Goal: Task Accomplishment & Management: Use online tool/utility

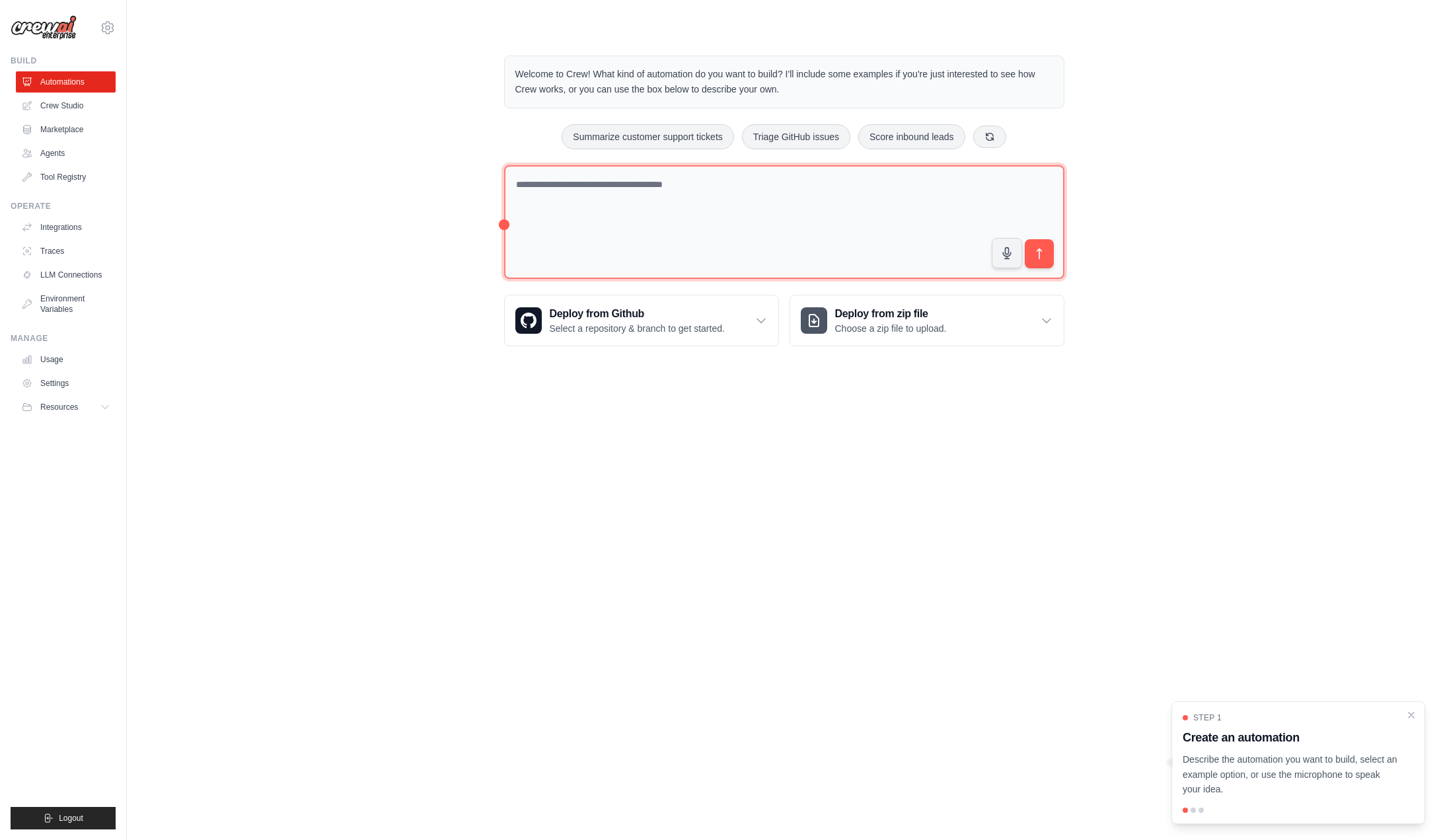
click at [872, 188] on textarea at bounding box center [784, 222] width 560 height 114
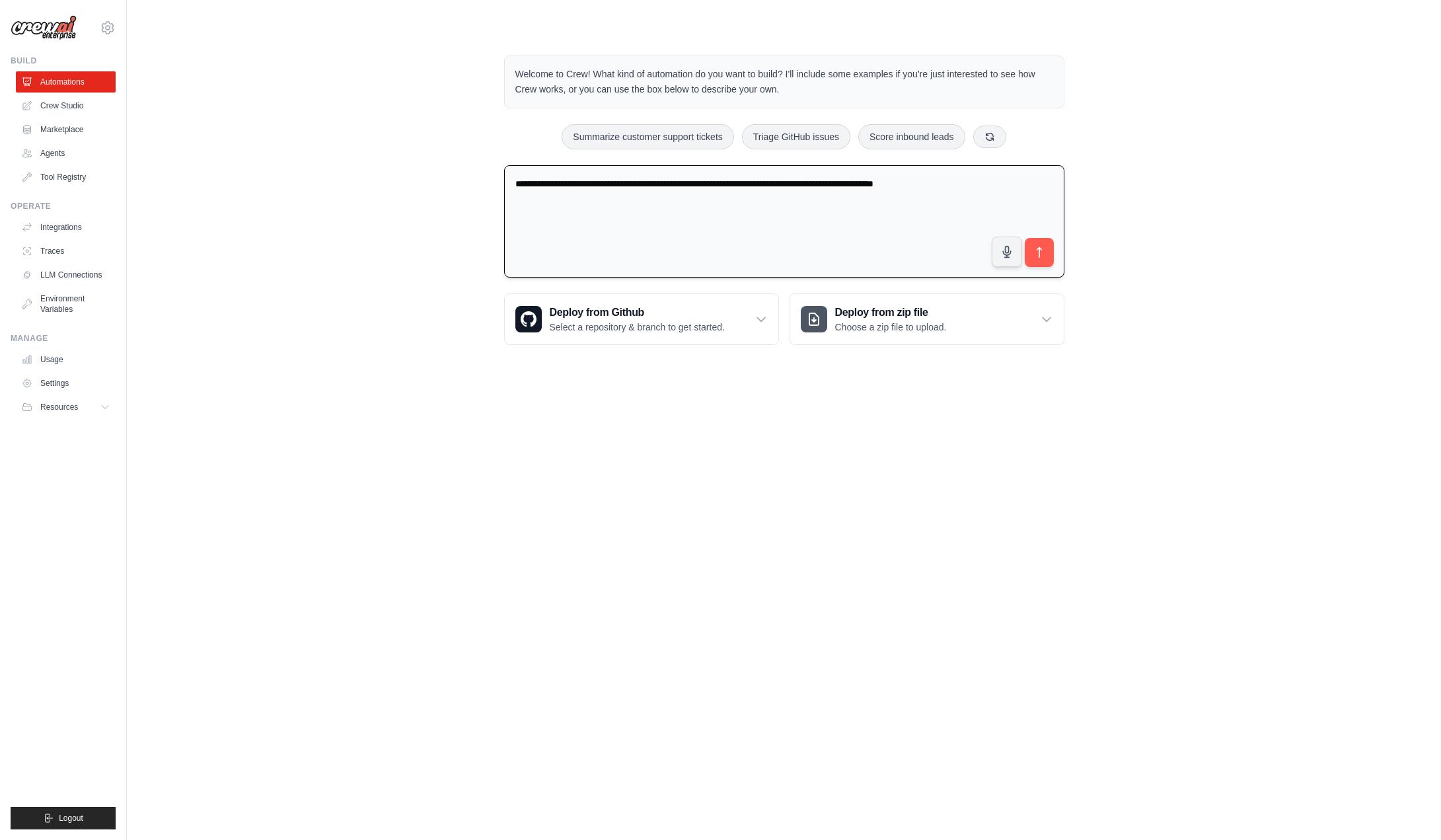
type textarea "**********"
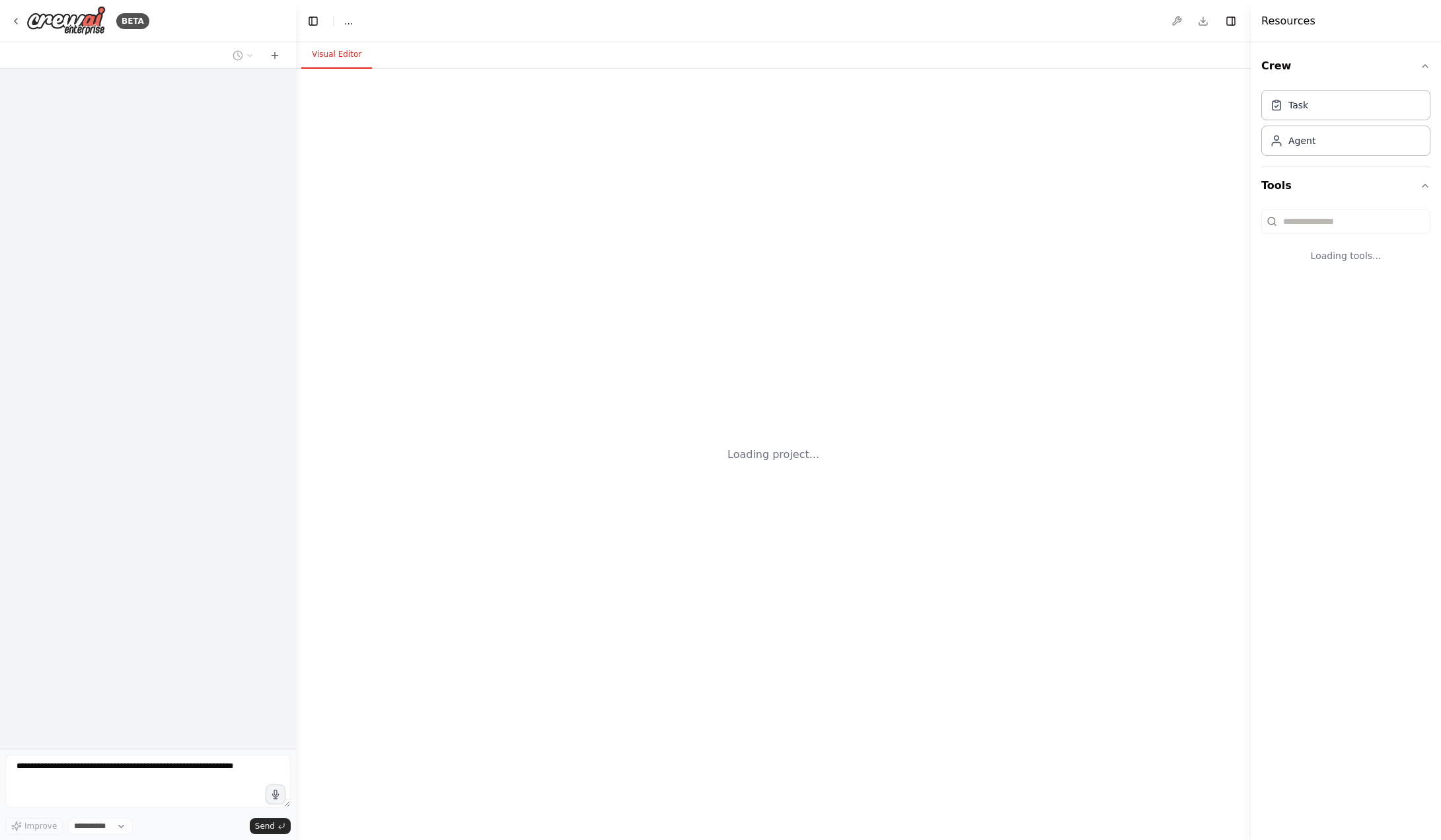
select select "****"
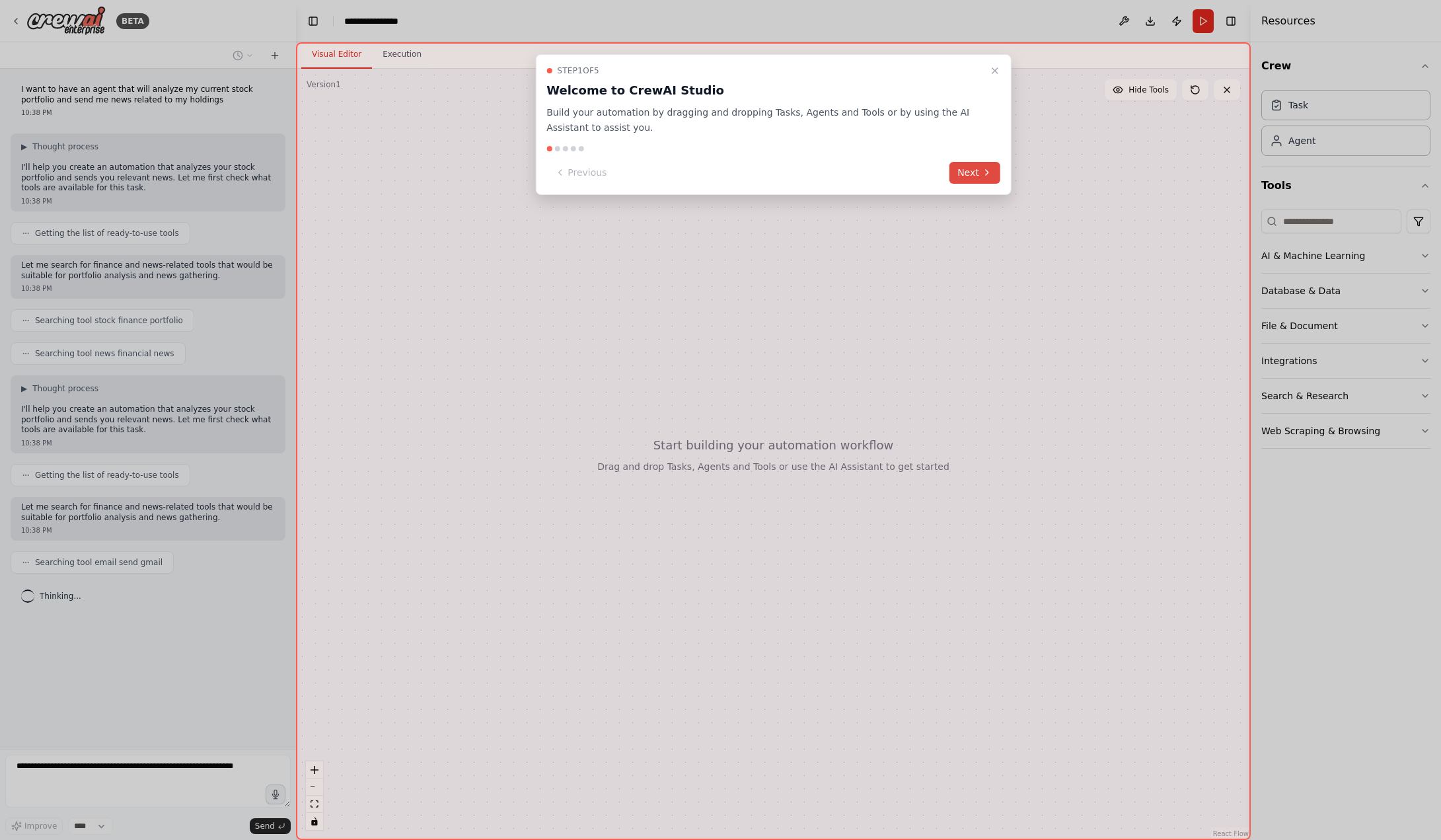
click at [975, 169] on button "Next" at bounding box center [975, 173] width 51 height 22
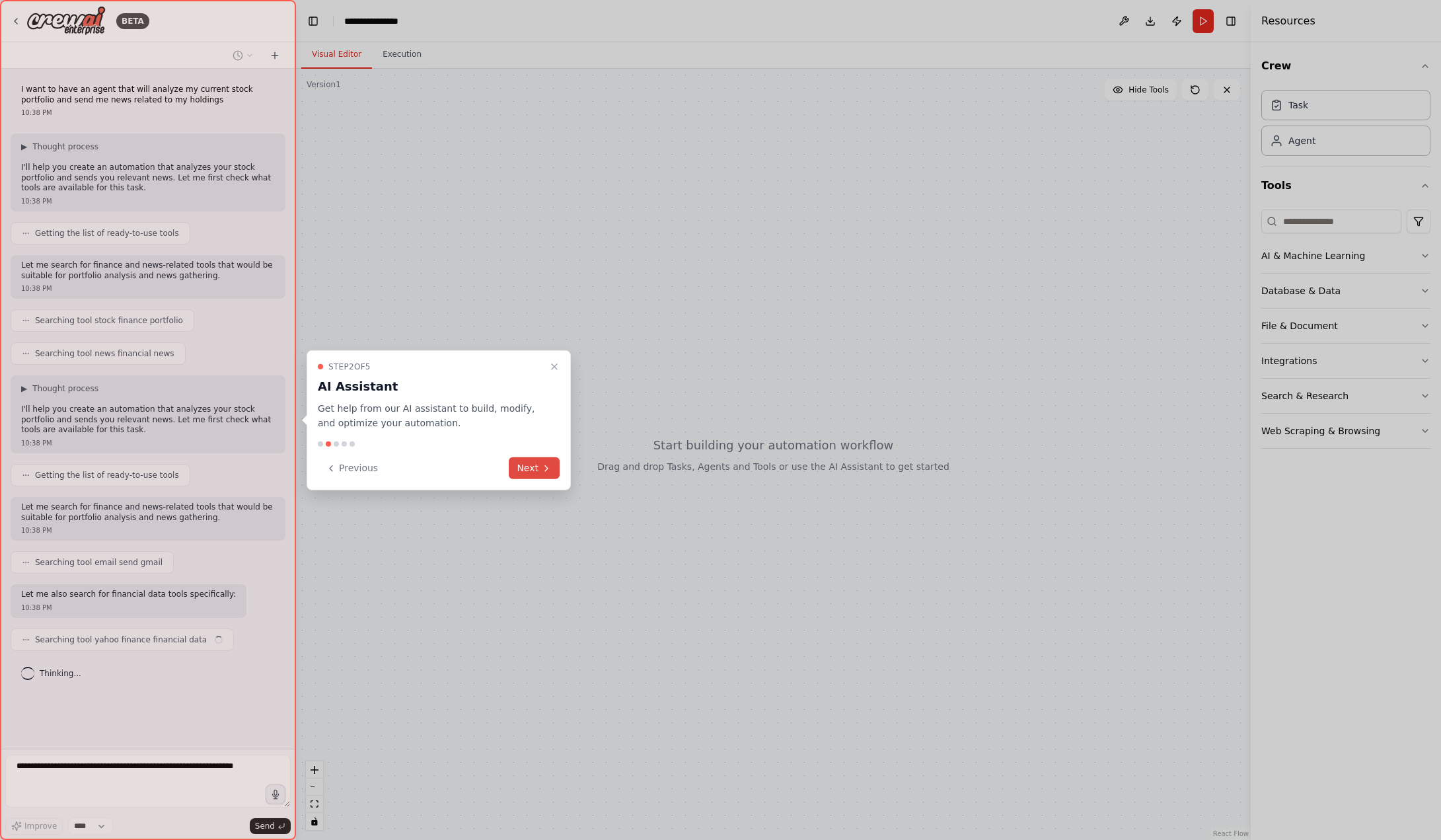
click at [533, 469] on button "Next" at bounding box center [534, 468] width 51 height 22
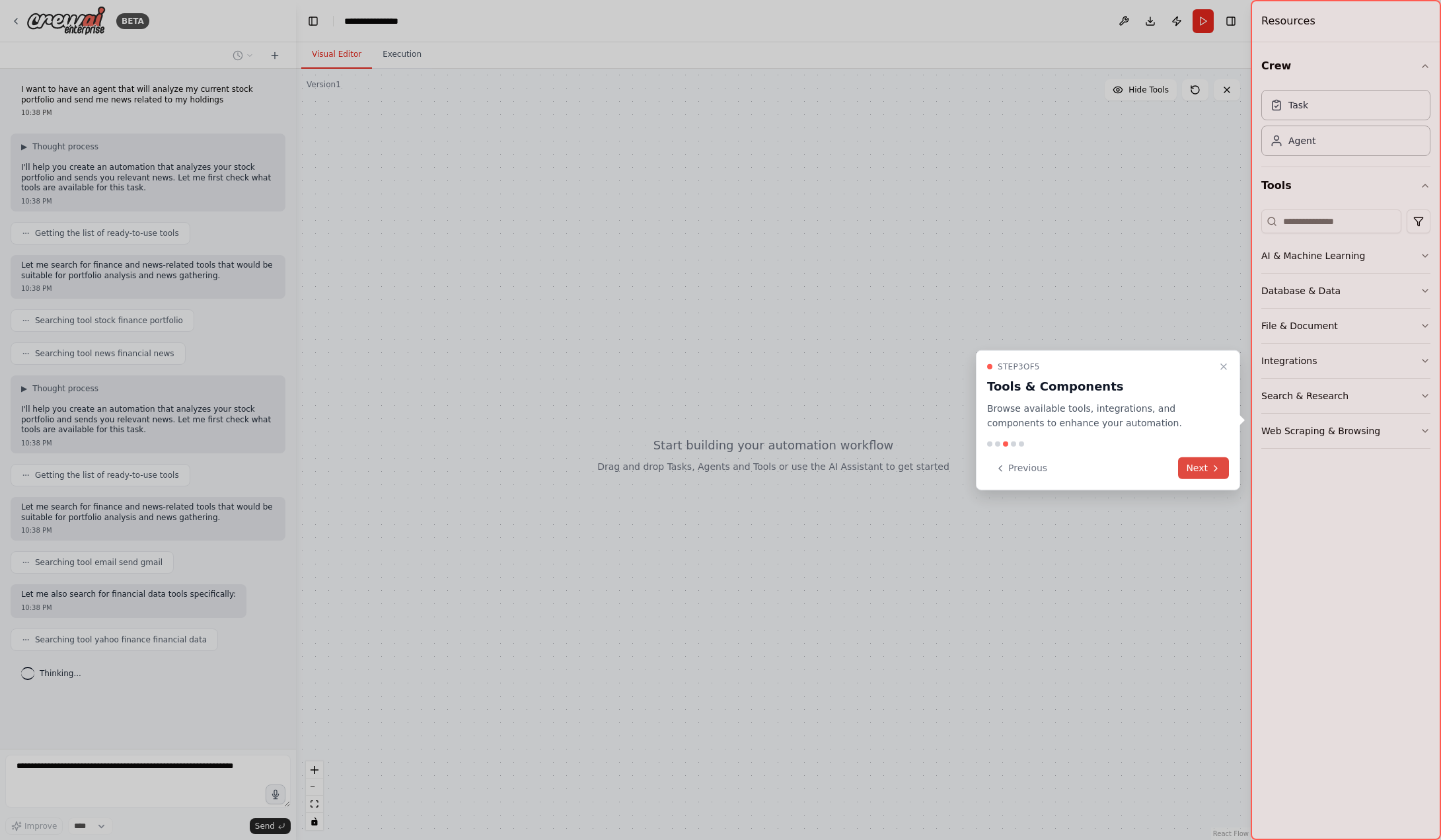
click at [1220, 468] on icon at bounding box center [1215, 468] width 11 height 11
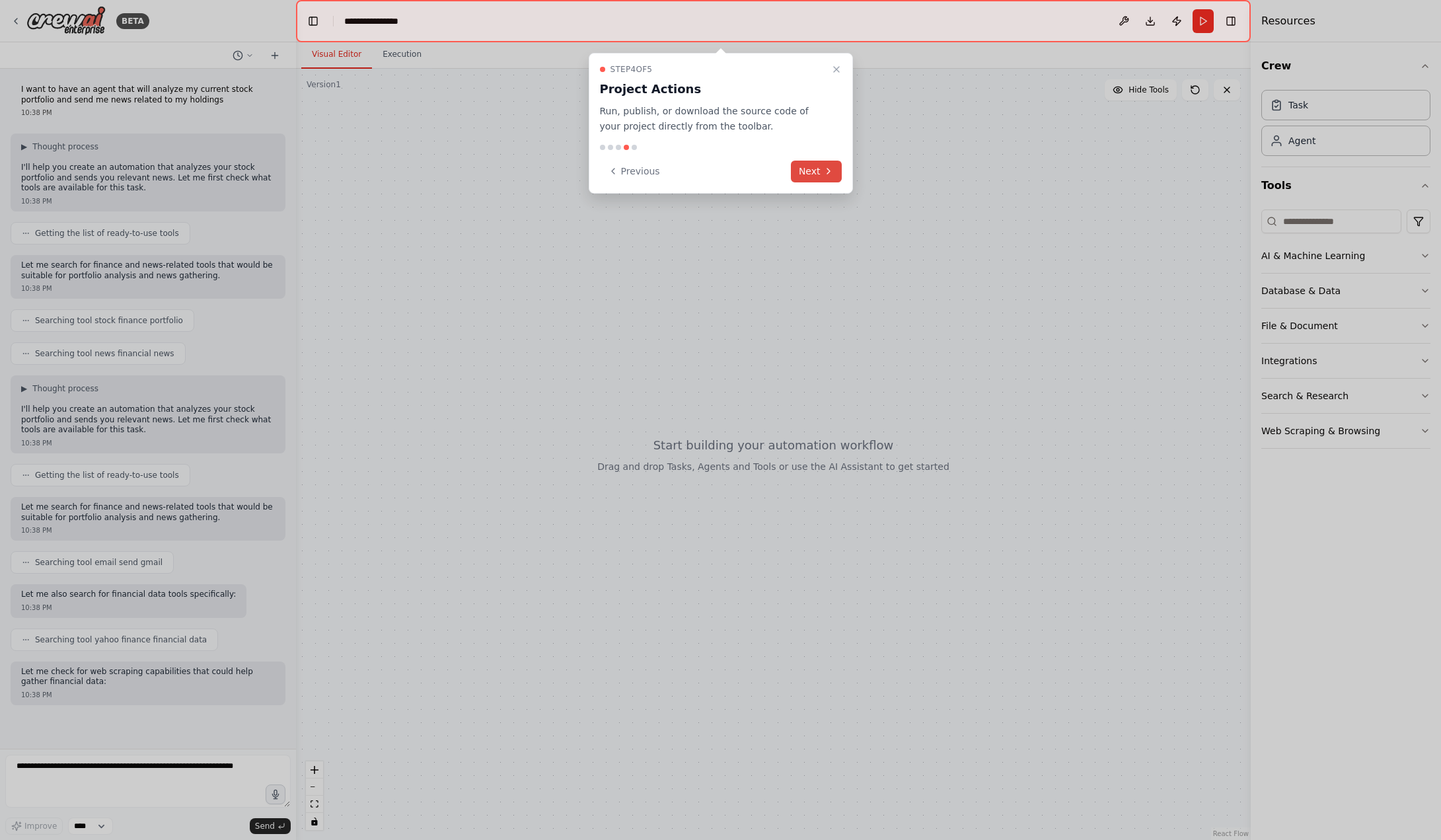
click at [818, 169] on button "Next" at bounding box center [816, 171] width 51 height 22
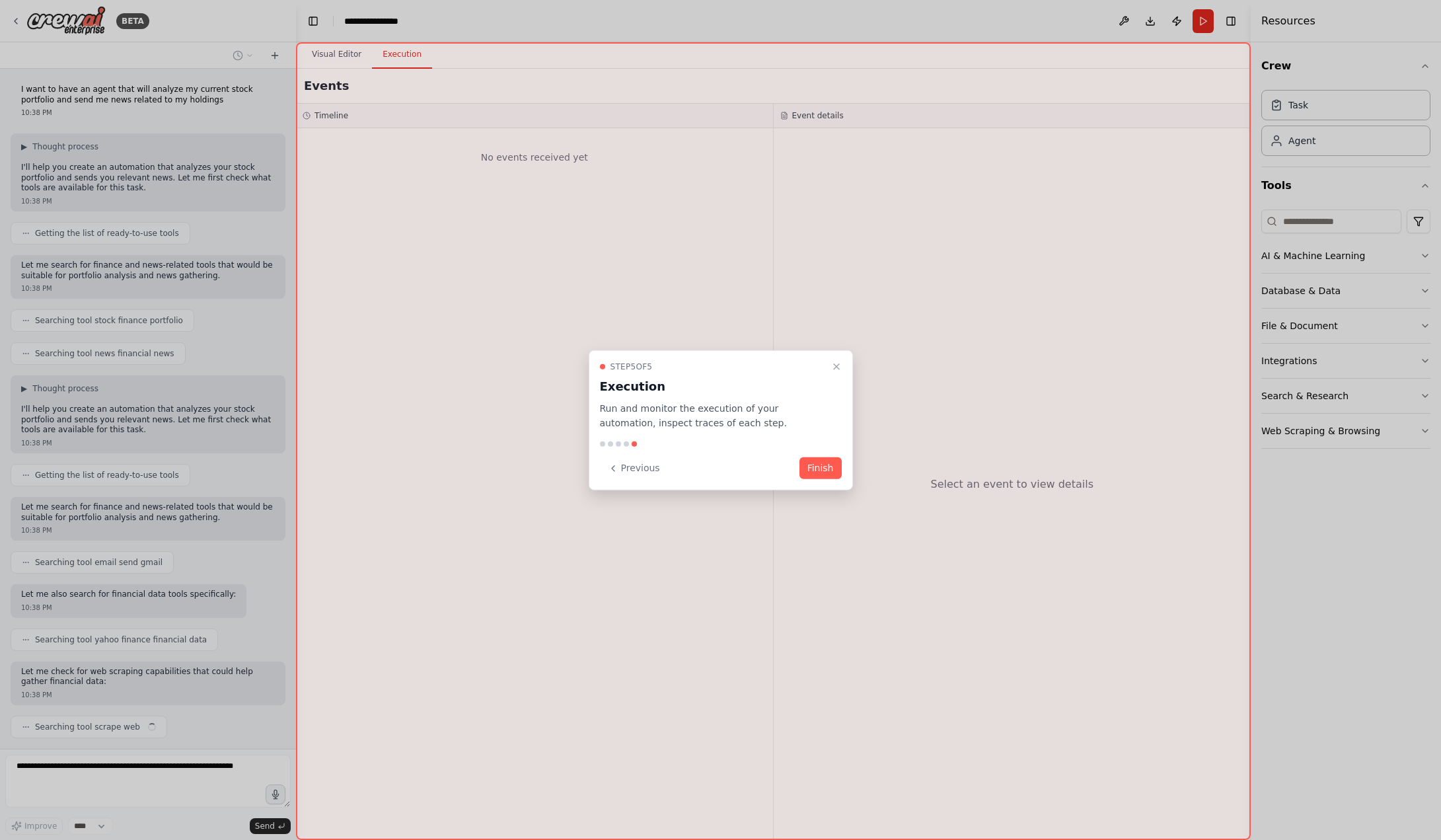
scroll to position [34, 0]
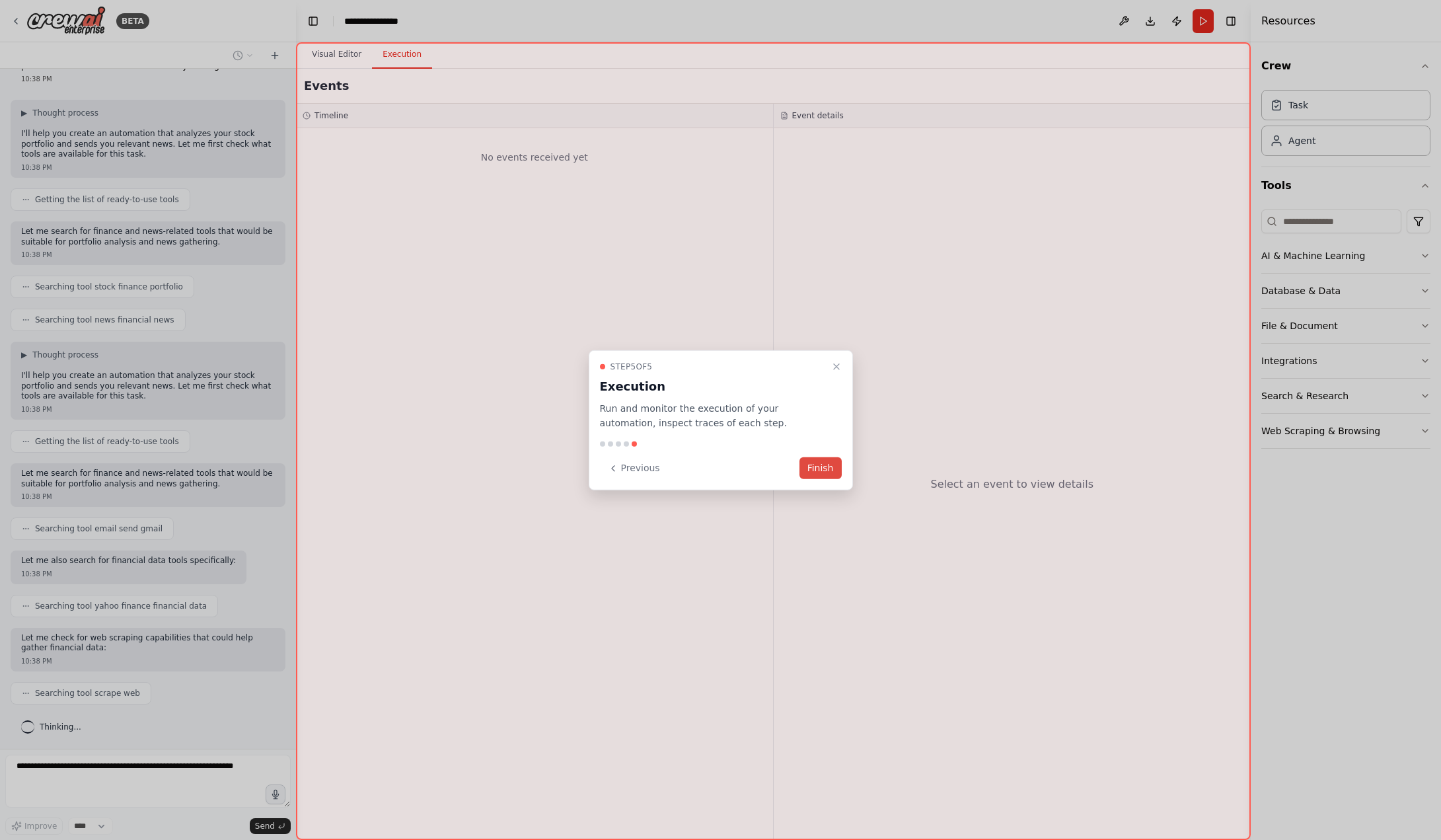
click at [823, 464] on button "Finish" at bounding box center [821, 468] width 42 height 22
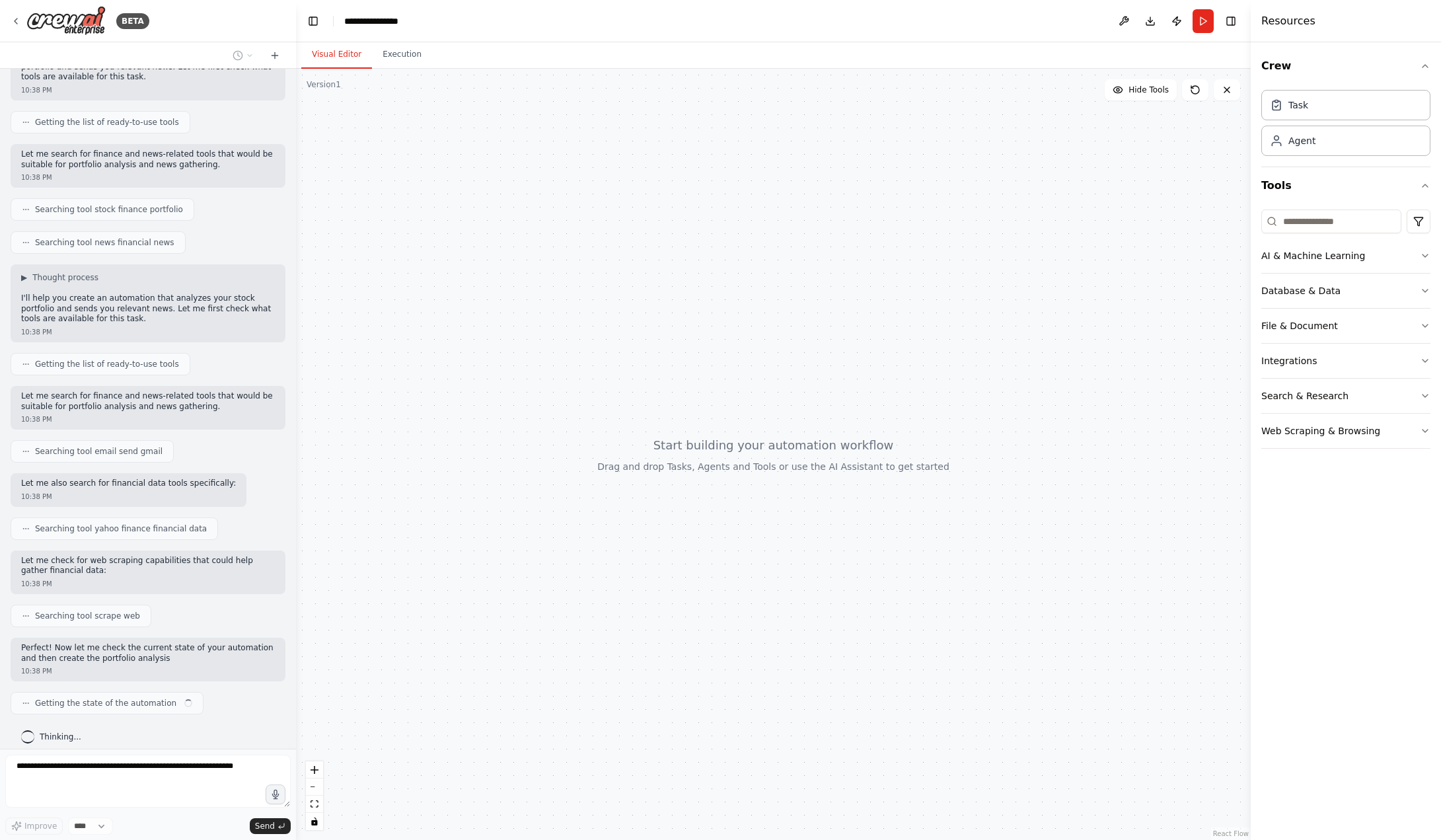
scroll to position [121, 0]
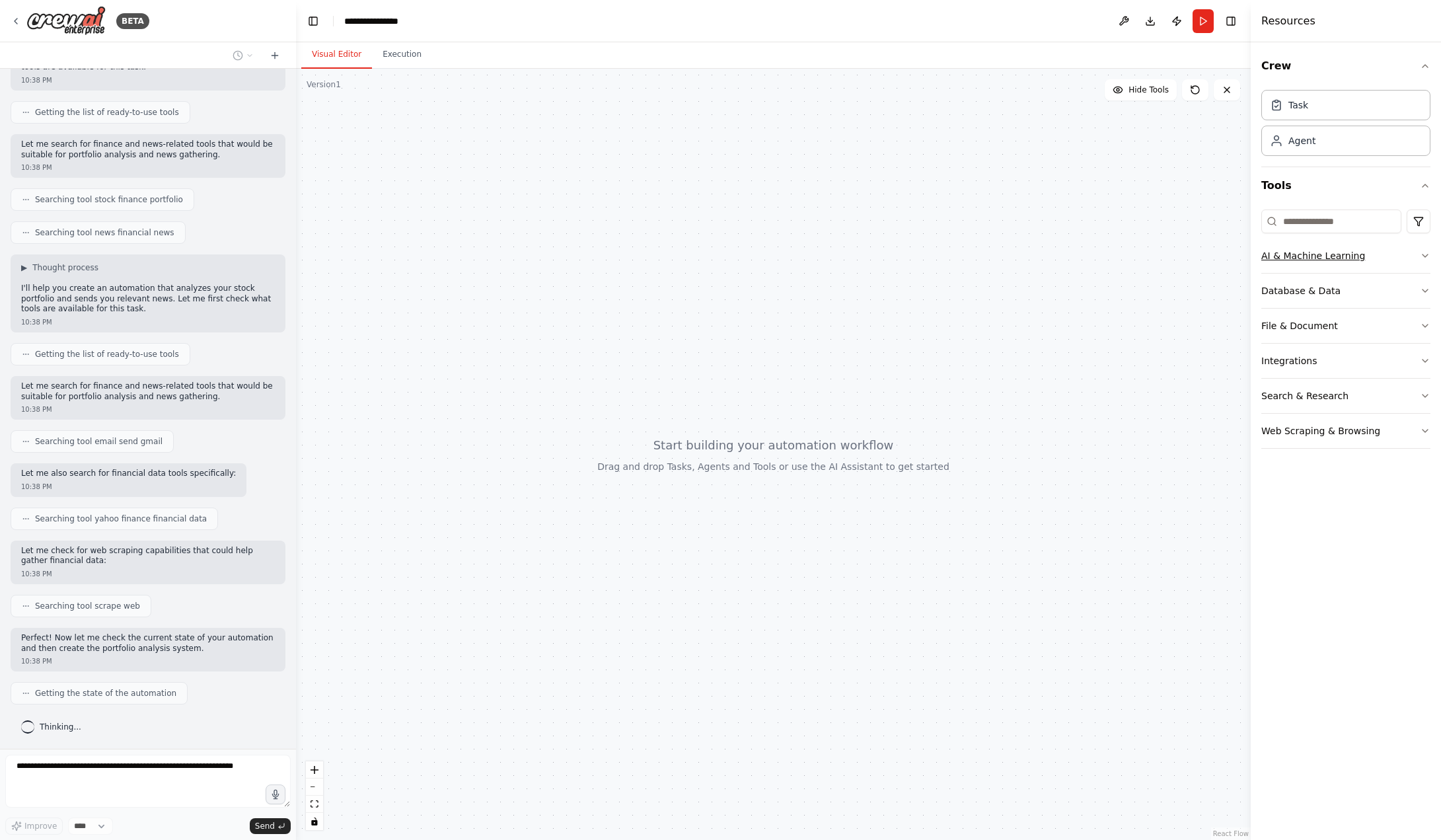
click at [1391, 257] on button "AI & Machine Learning" at bounding box center [1345, 255] width 169 height 35
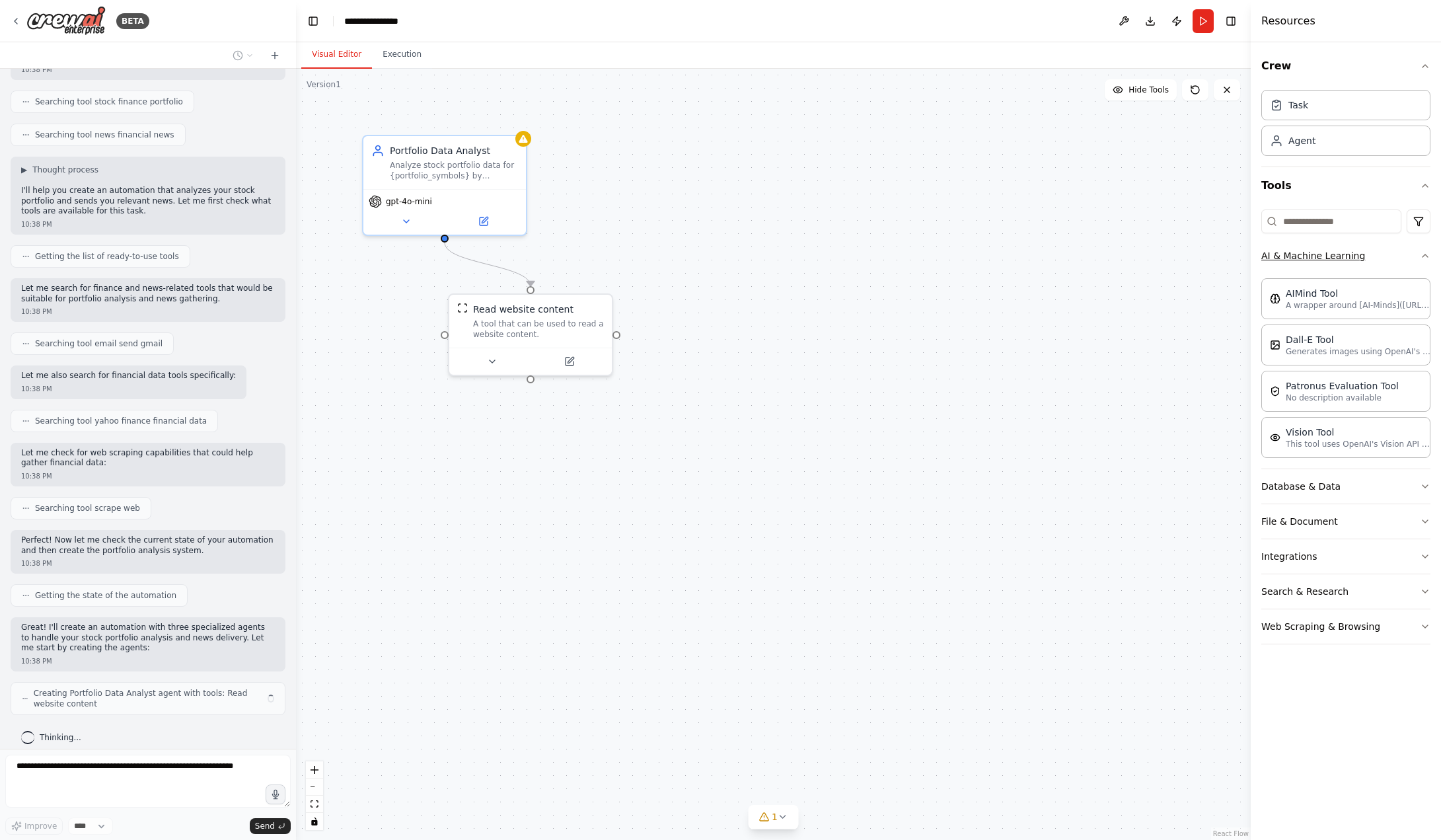
scroll to position [230, 0]
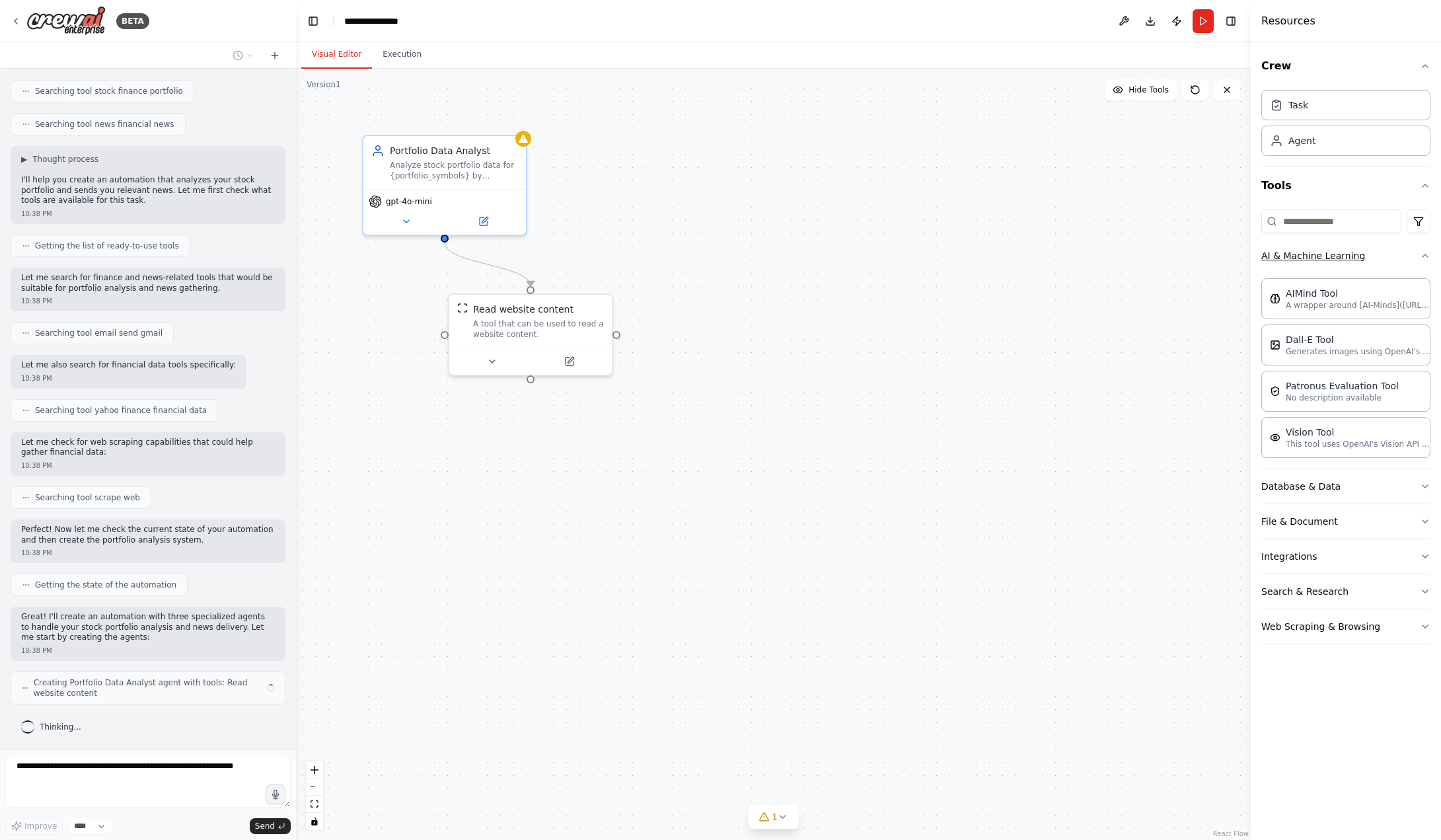
click at [1407, 256] on button "AI & Machine Learning" at bounding box center [1345, 255] width 169 height 35
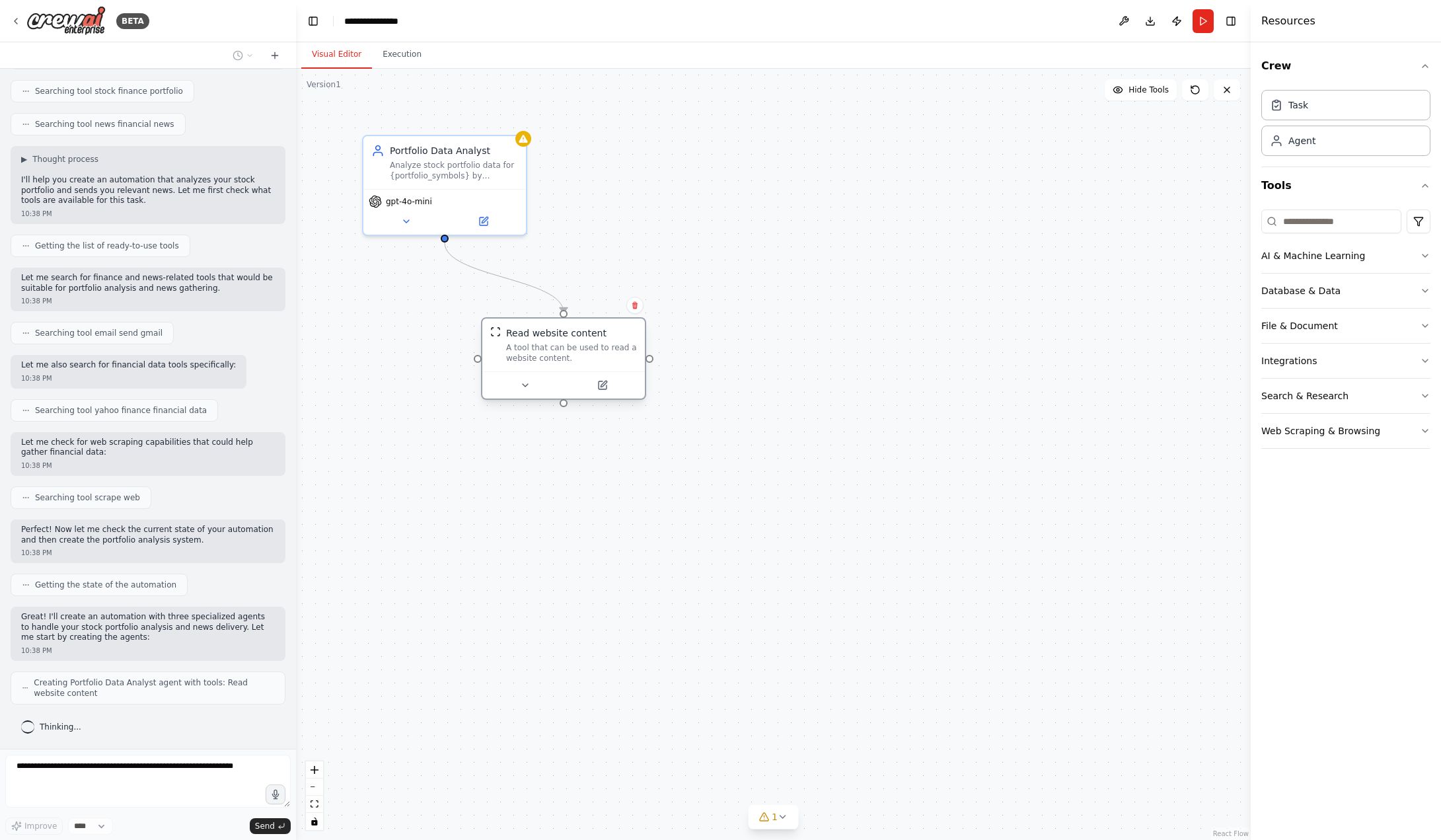
drag, startPoint x: 559, startPoint y: 313, endPoint x: 498, endPoint y: 350, distance: 71.3
click at [589, 342] on div "Read website content A tool that can be used to read a website content." at bounding box center [571, 345] width 131 height 37
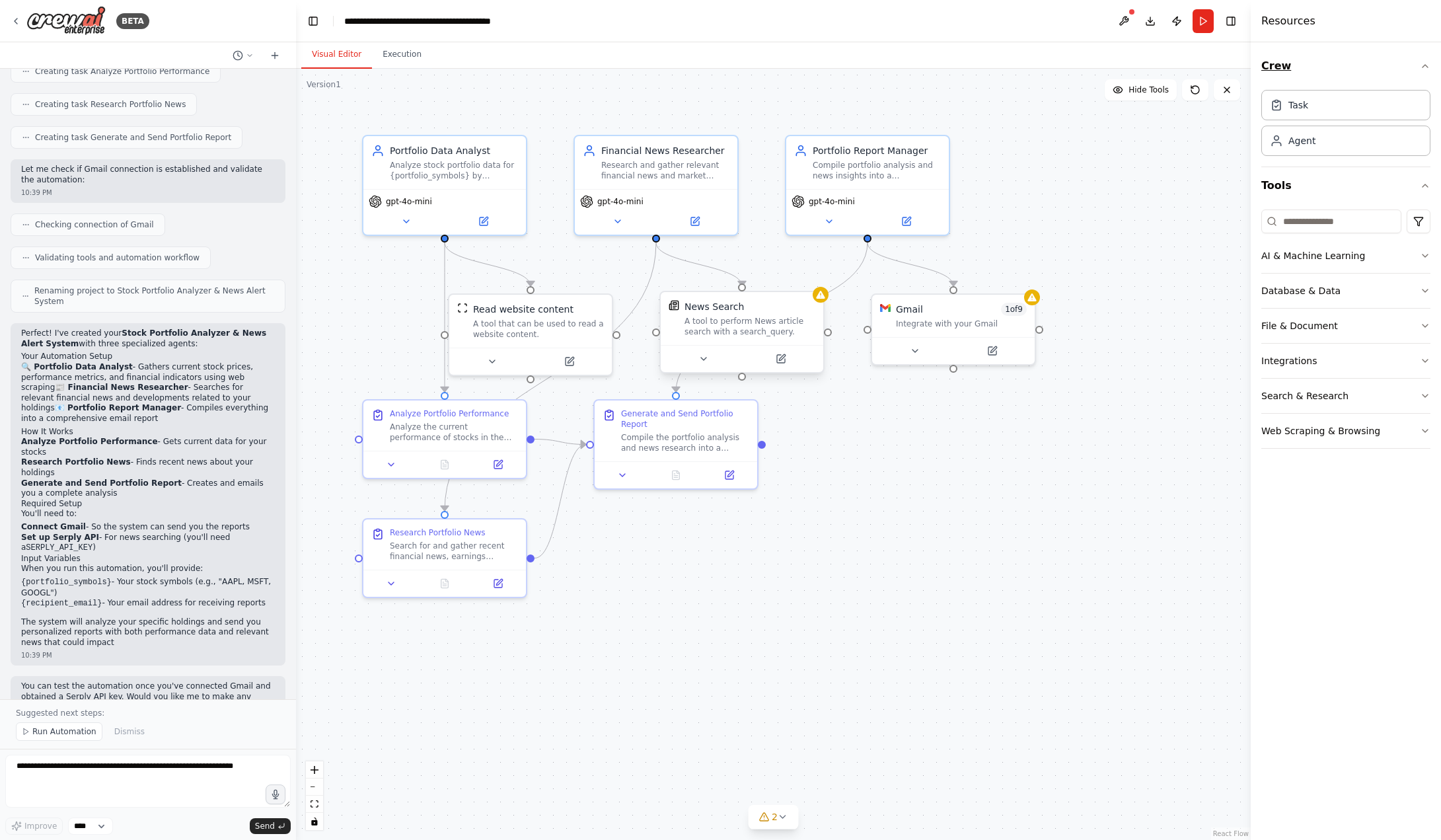
scroll to position [1024, 0]
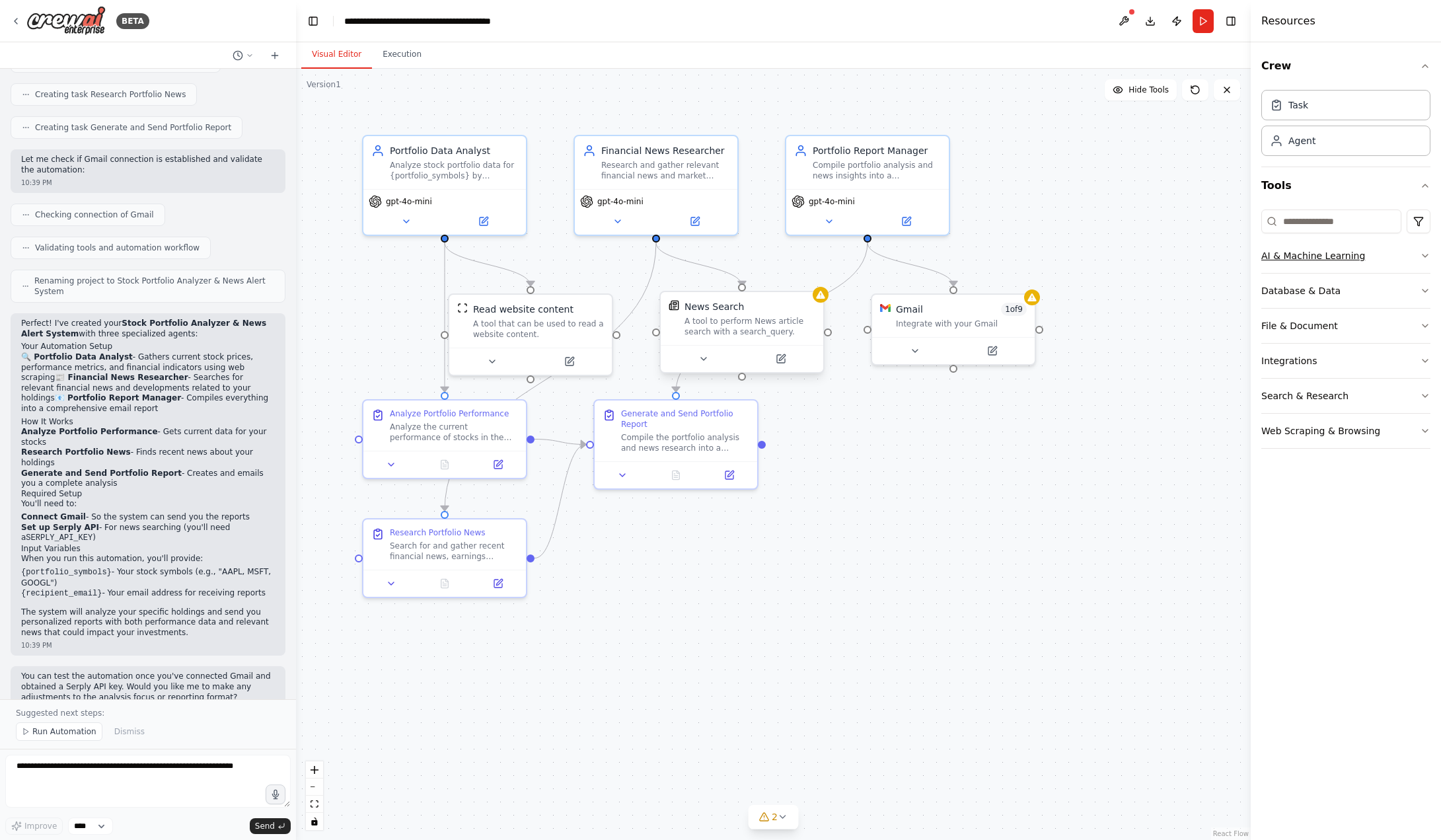
click at [1377, 260] on button "AI & Machine Learning" at bounding box center [1345, 255] width 169 height 35
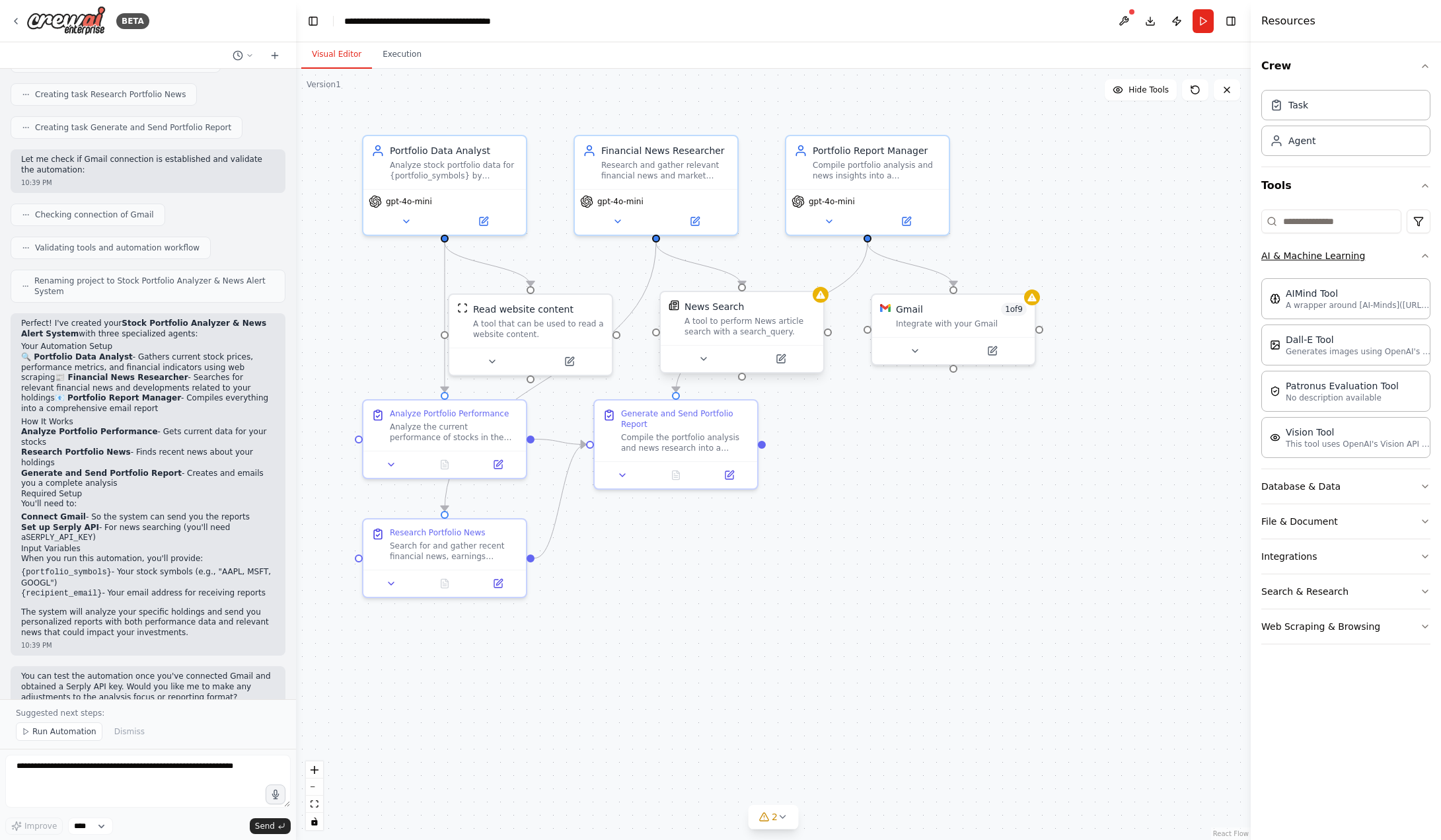
click at [1330, 253] on button "AI & Machine Learning" at bounding box center [1345, 255] width 169 height 35
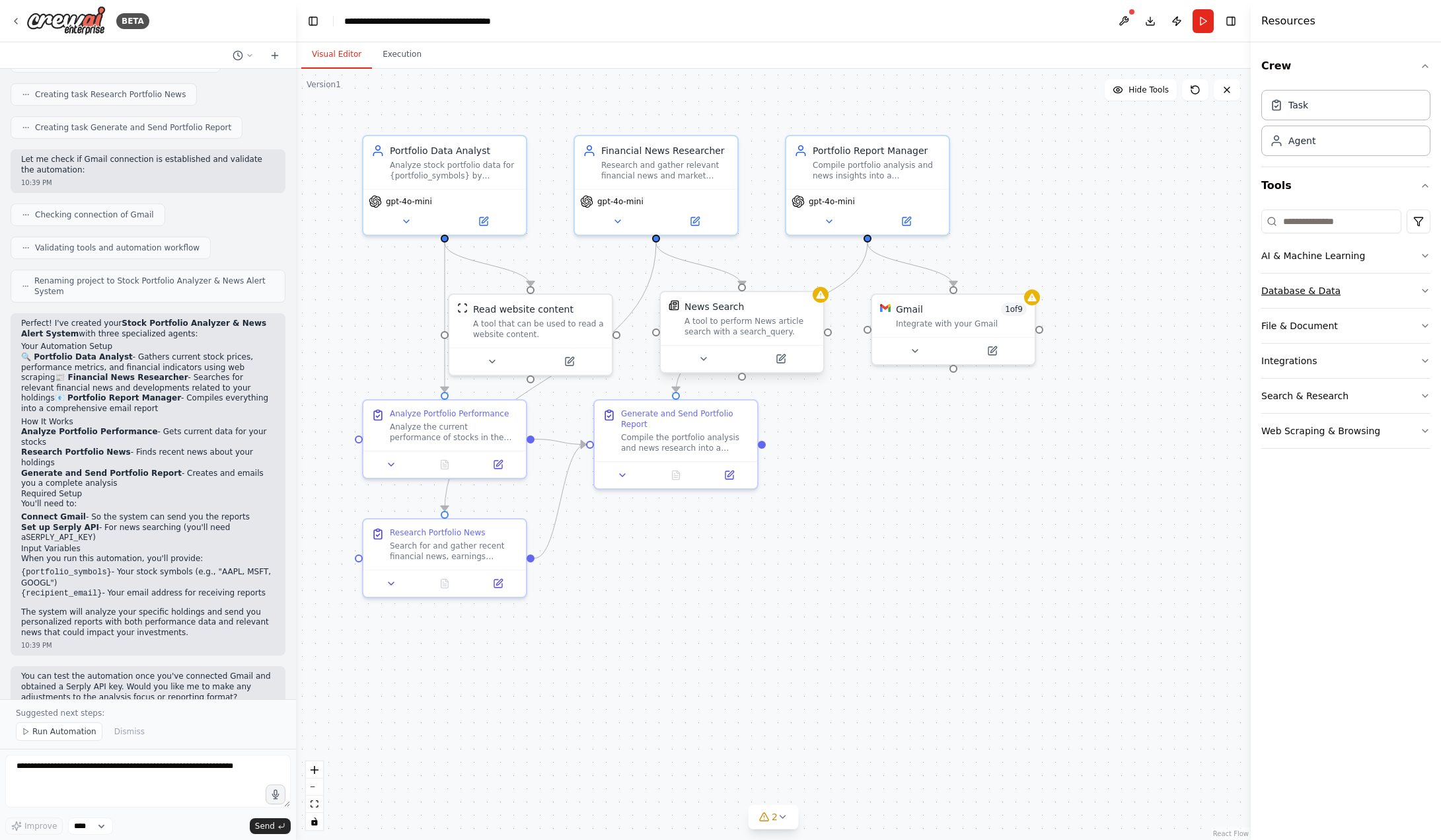
click at [1347, 300] on button "Database & Data" at bounding box center [1345, 291] width 169 height 35
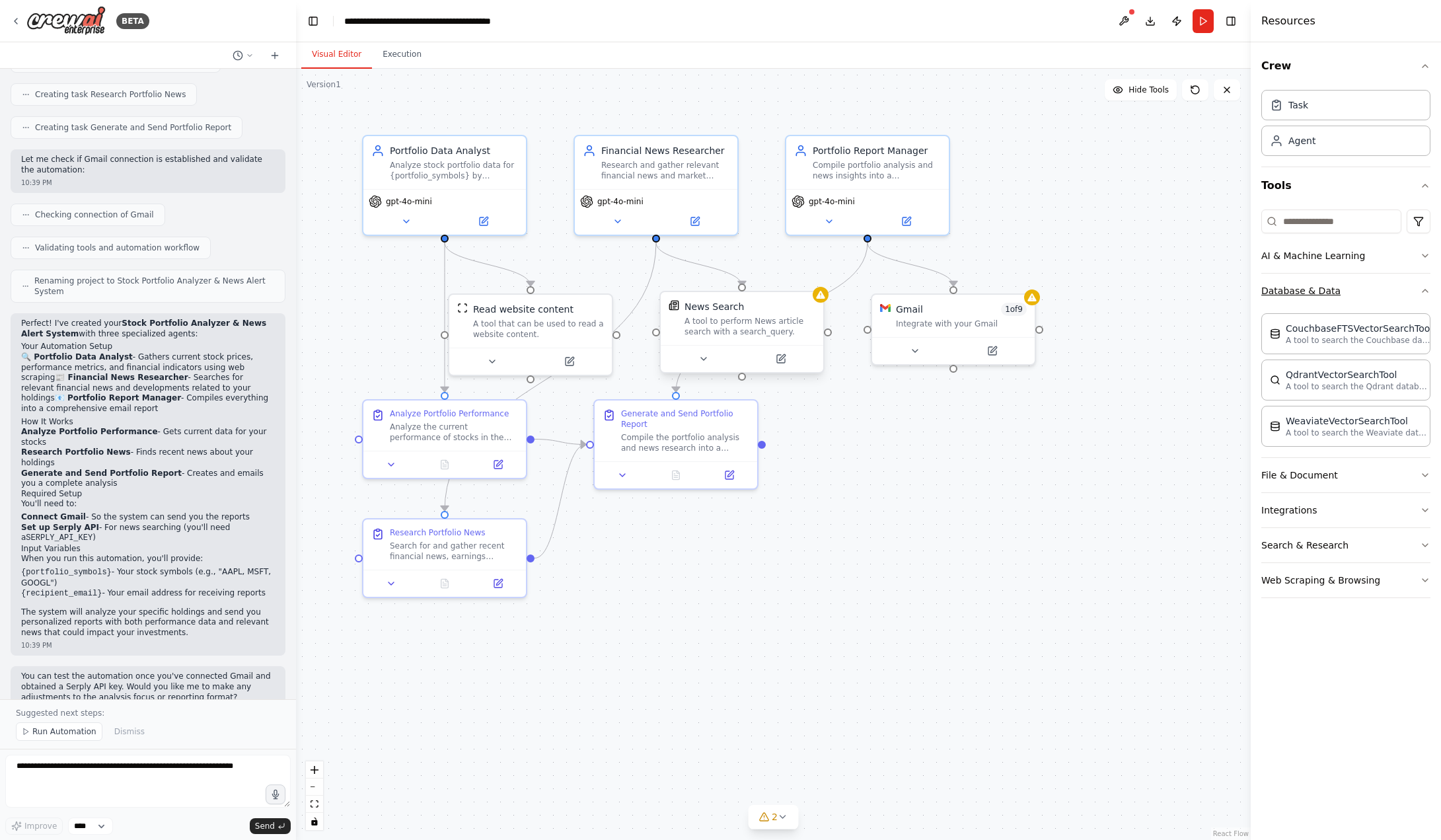
click at [1361, 289] on button "Database & Data" at bounding box center [1345, 291] width 169 height 35
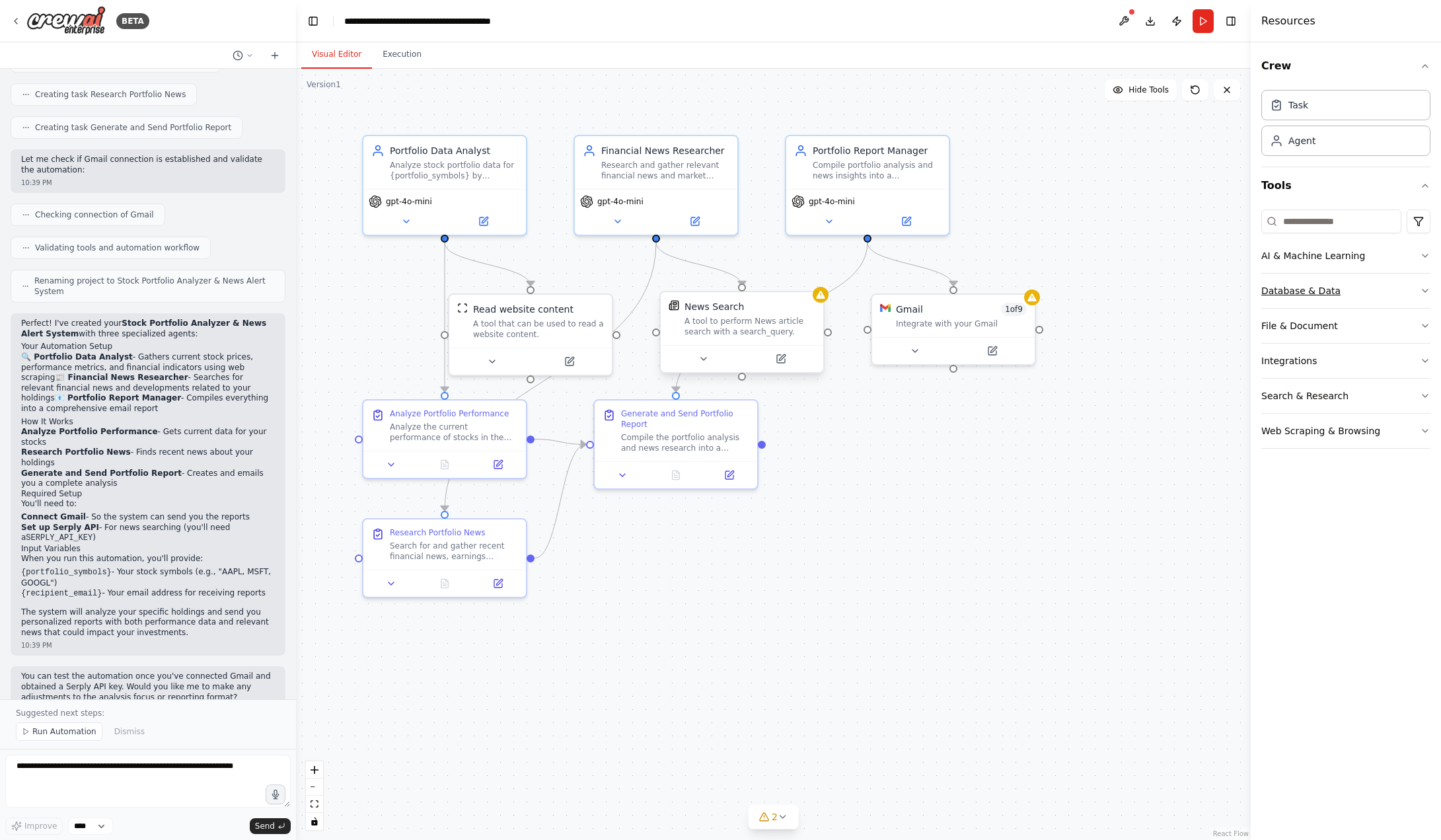
click at [1363, 293] on button "Database & Data" at bounding box center [1345, 291] width 169 height 35
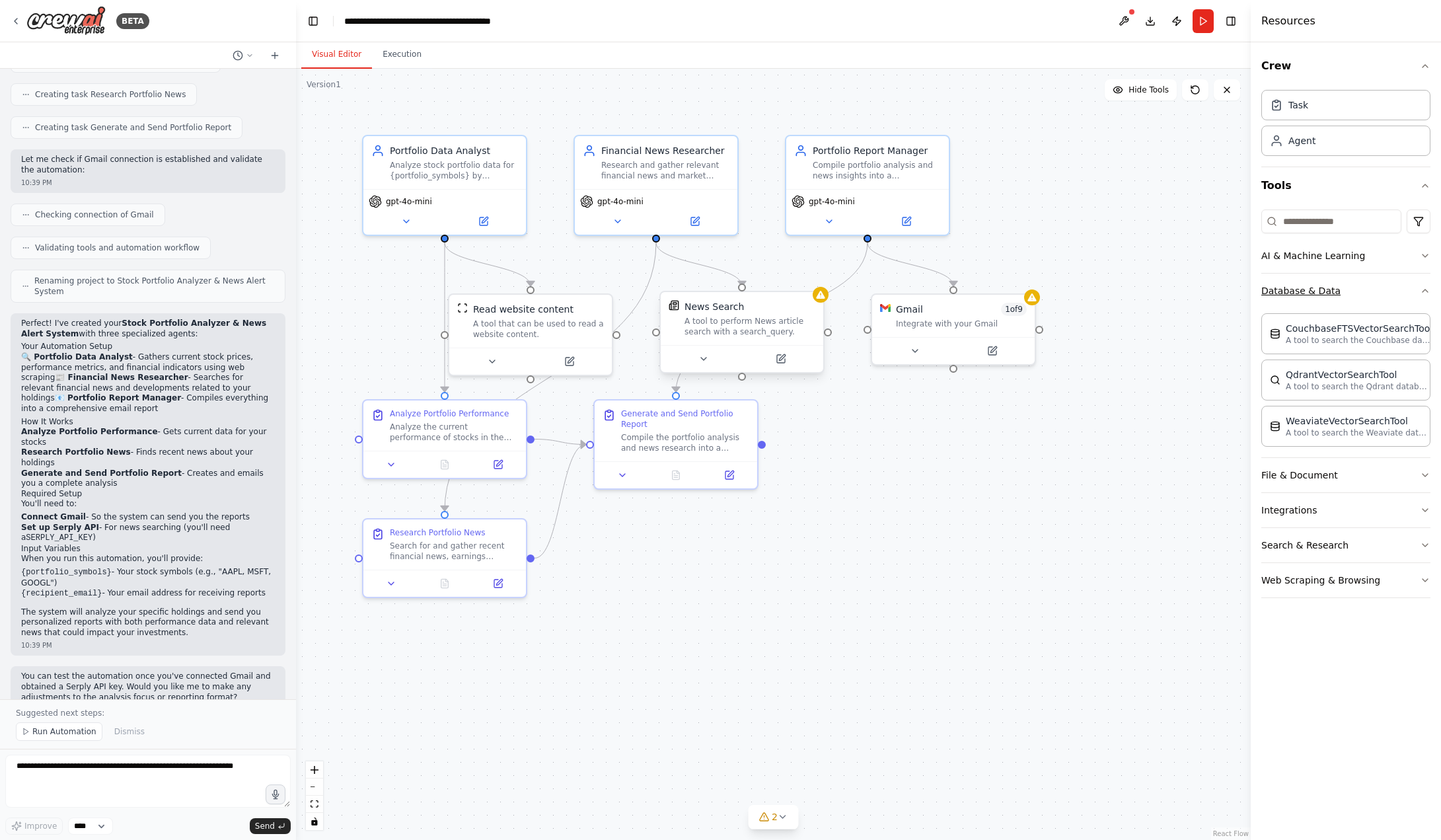
click at [1363, 292] on button "Database & Data" at bounding box center [1345, 291] width 169 height 35
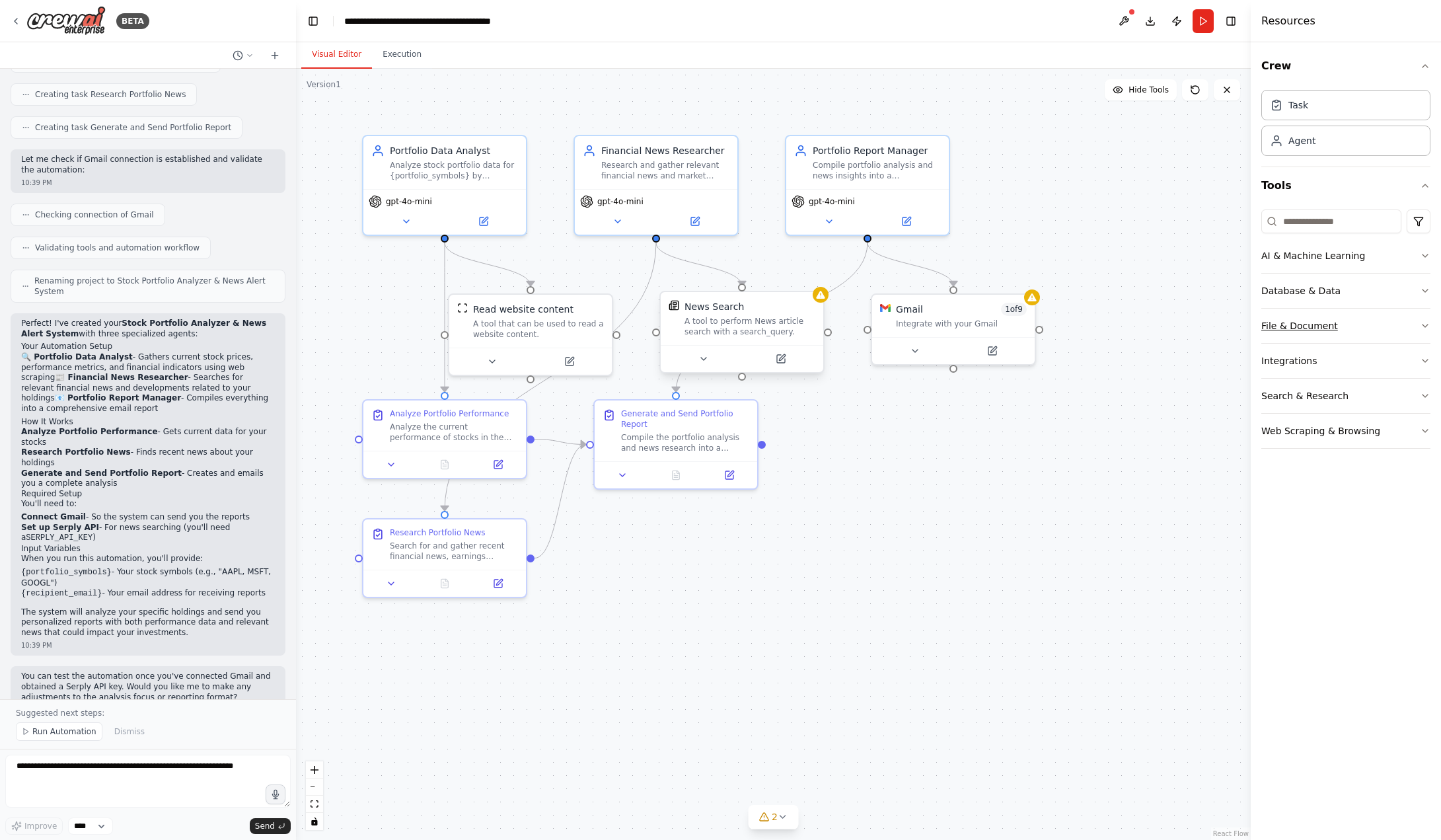
click at [1361, 319] on button "File & Document" at bounding box center [1345, 326] width 169 height 35
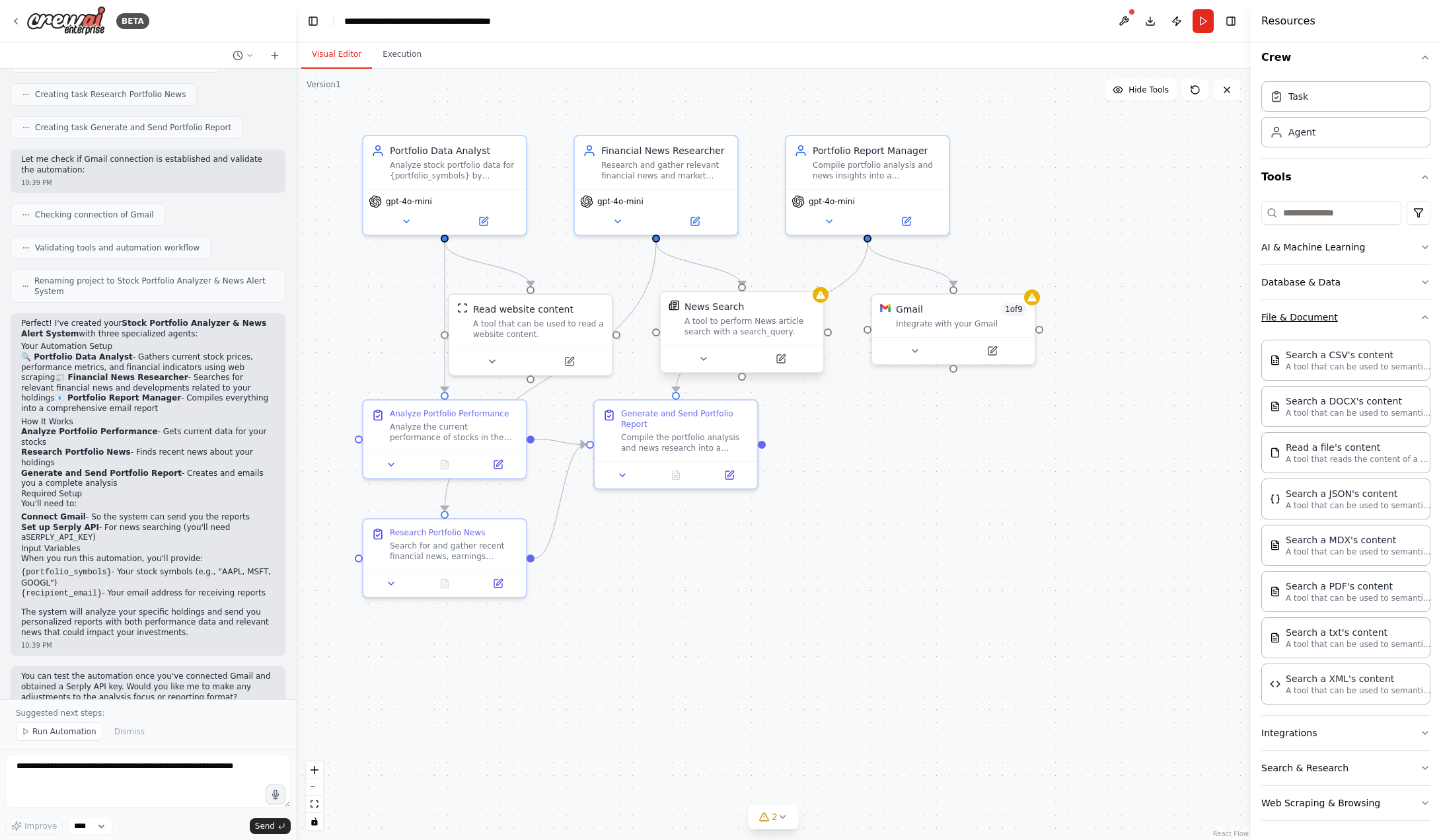
scroll to position [11, 0]
click at [1349, 736] on button "Integrations" at bounding box center [1345, 731] width 169 height 35
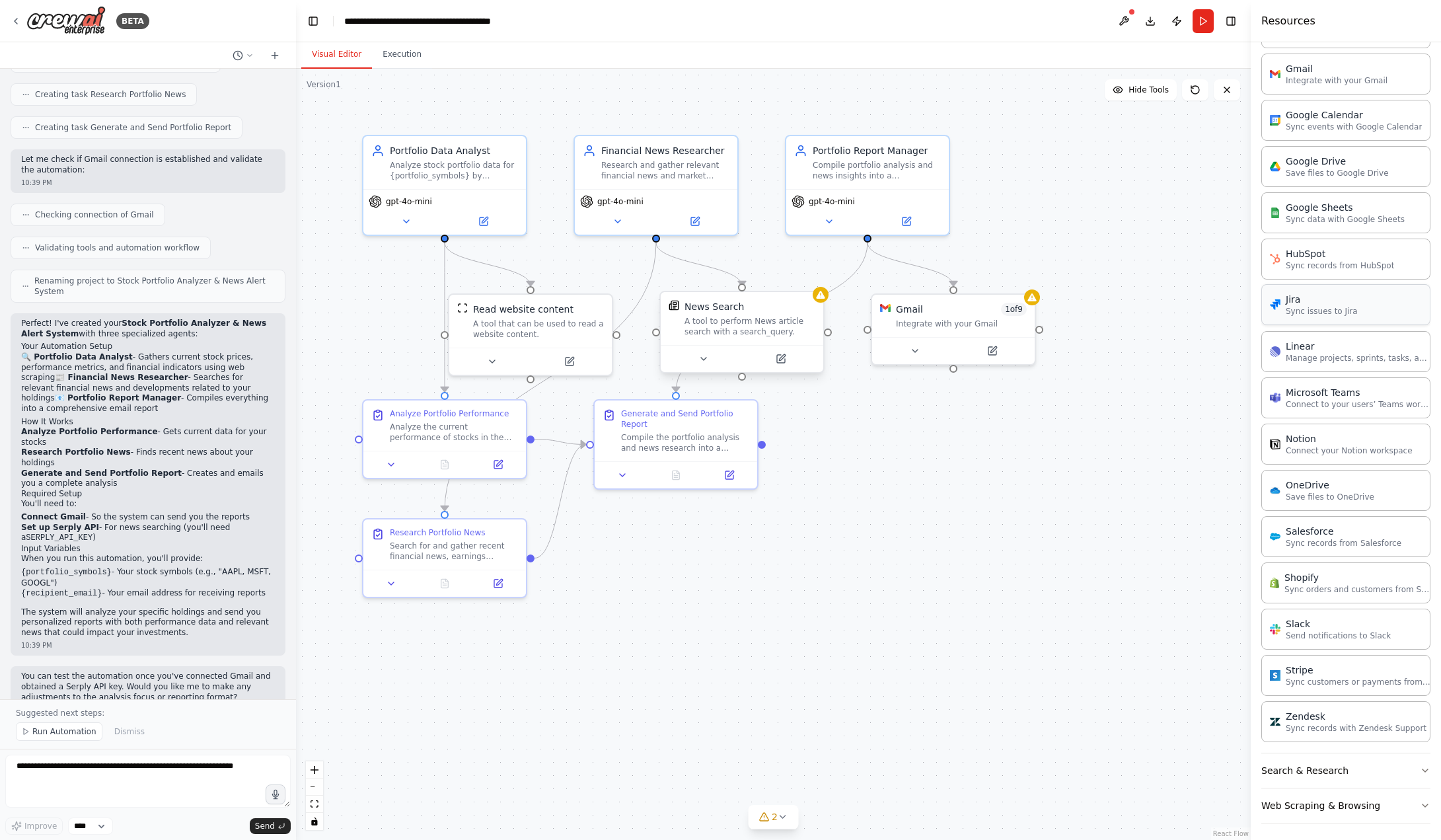
scroll to position [946, 0]
click at [1035, 297] on icon at bounding box center [1031, 295] width 9 height 8
click at [913, 346] on button at bounding box center [914, 348] width 75 height 16
click at [918, 348] on button at bounding box center [908, 348] width 75 height 16
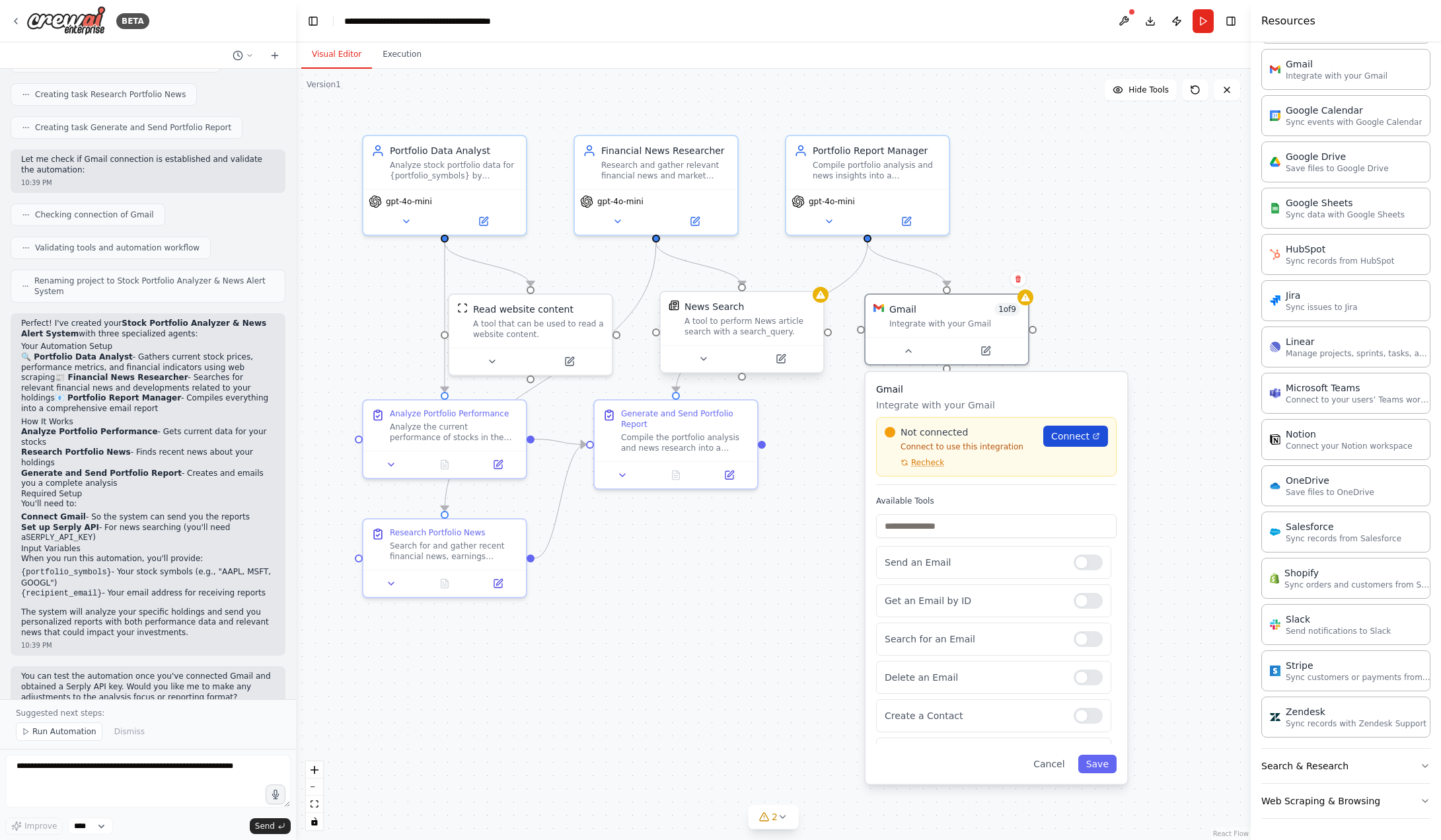
click at [1072, 437] on span "Connect" at bounding box center [1070, 436] width 38 height 13
click at [1071, 441] on span "Connect" at bounding box center [1070, 436] width 38 height 13
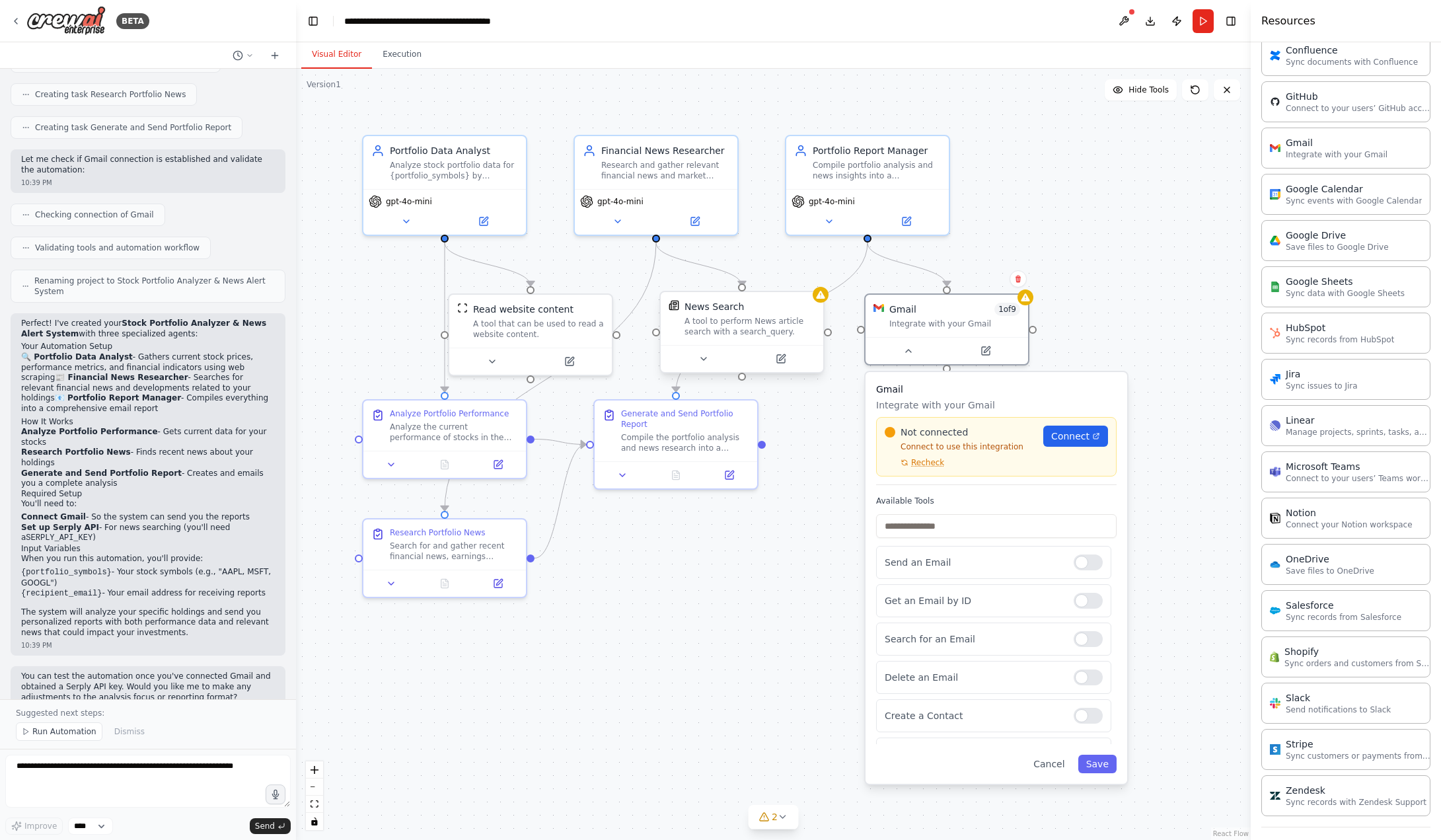
scroll to position [880, 0]
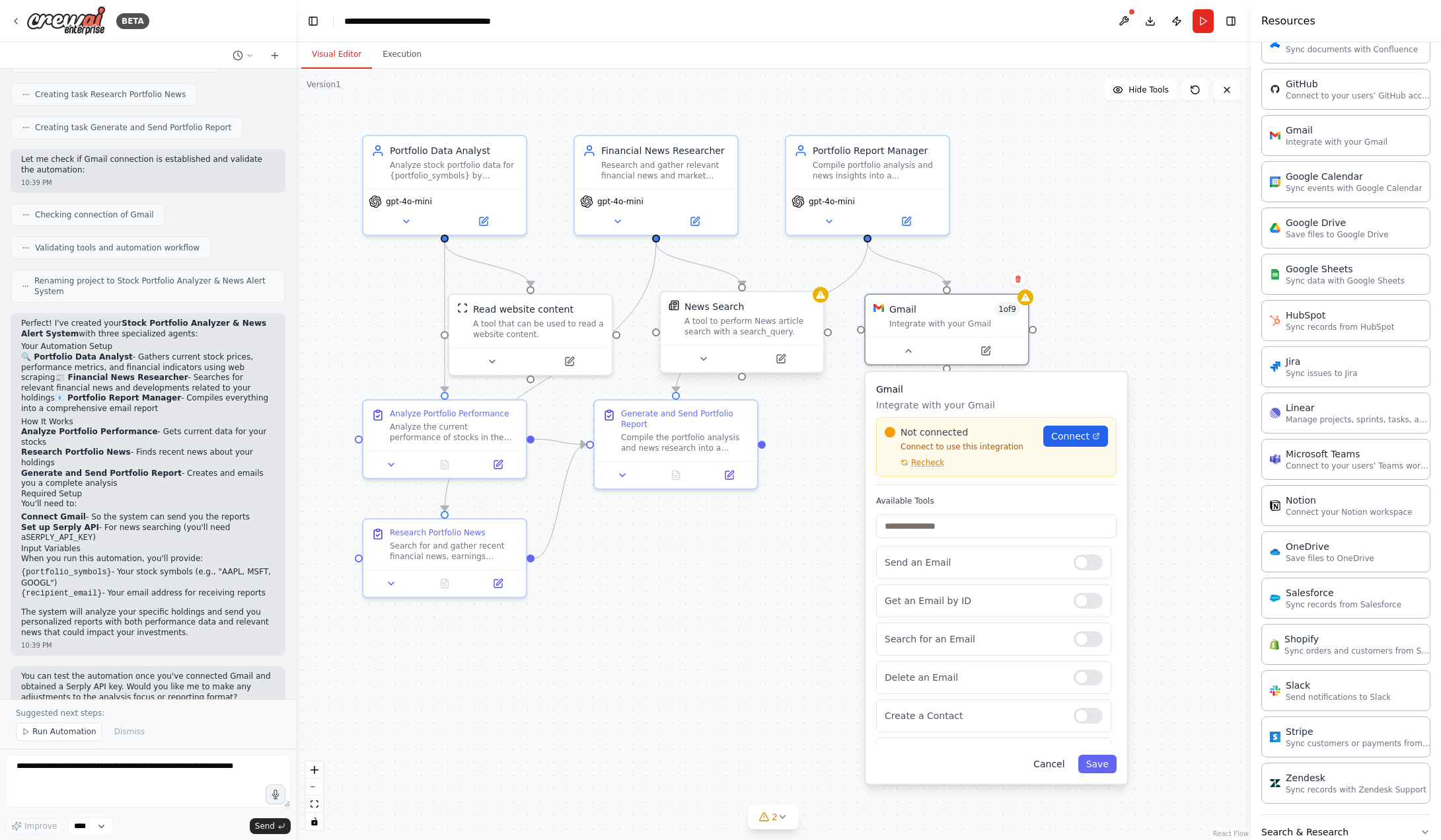
click at [1056, 770] on button "Cancel" at bounding box center [1048, 764] width 47 height 19
click at [967, 332] on div "Gmail 1 of 9 Integrate with your Gmail" at bounding box center [946, 313] width 163 height 42
drag, startPoint x: 963, startPoint y: 330, endPoint x: 584, endPoint y: 591, distance: 460.2
click at [1100, 259] on div ".deletable-edge-delete-btn { width: 20px; height: 20px; border: 0px solid #ffff…" at bounding box center [773, 455] width 955 height 771
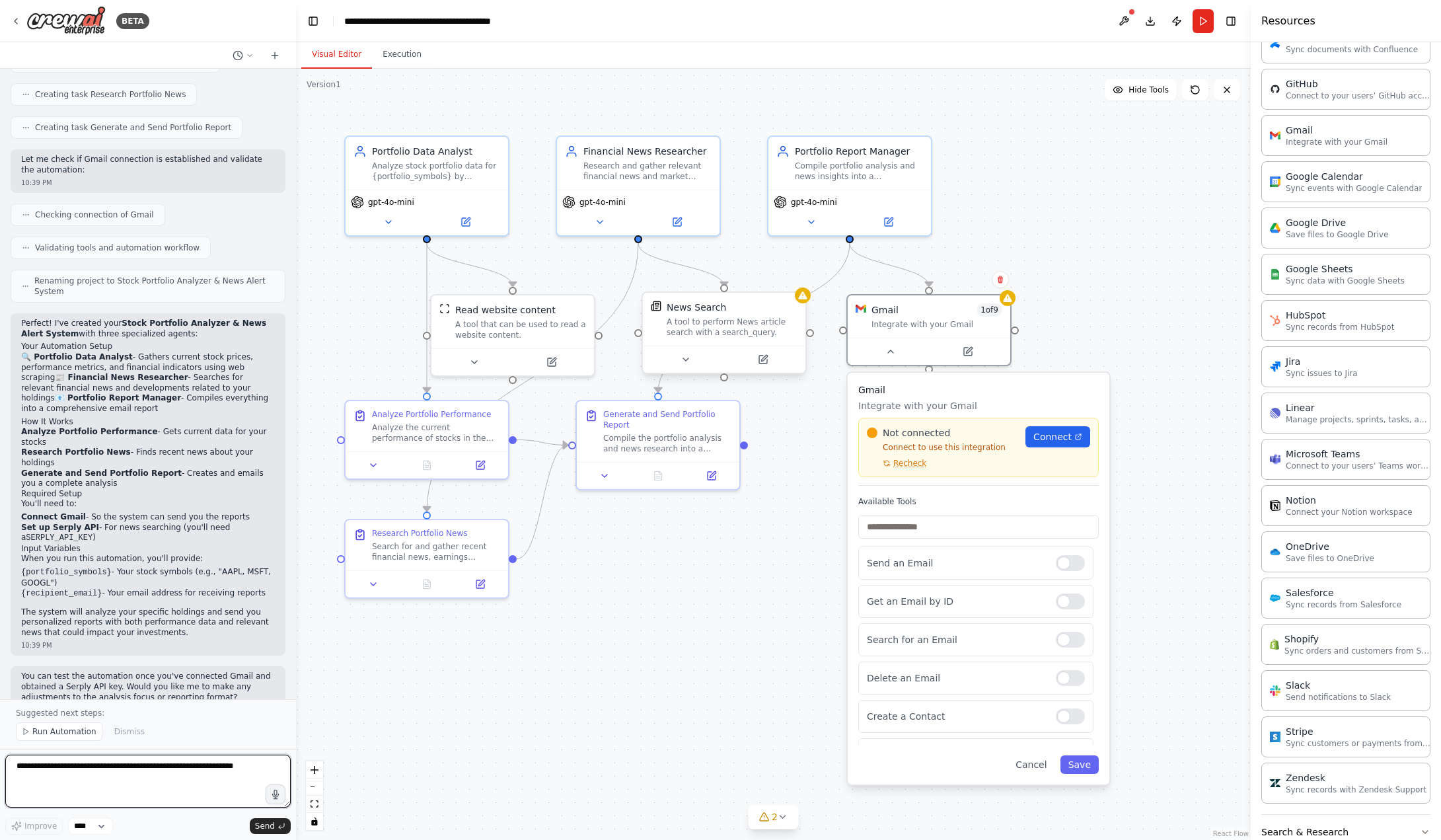
click at [157, 776] on textarea at bounding box center [148, 781] width 285 height 53
type textarea "**********"
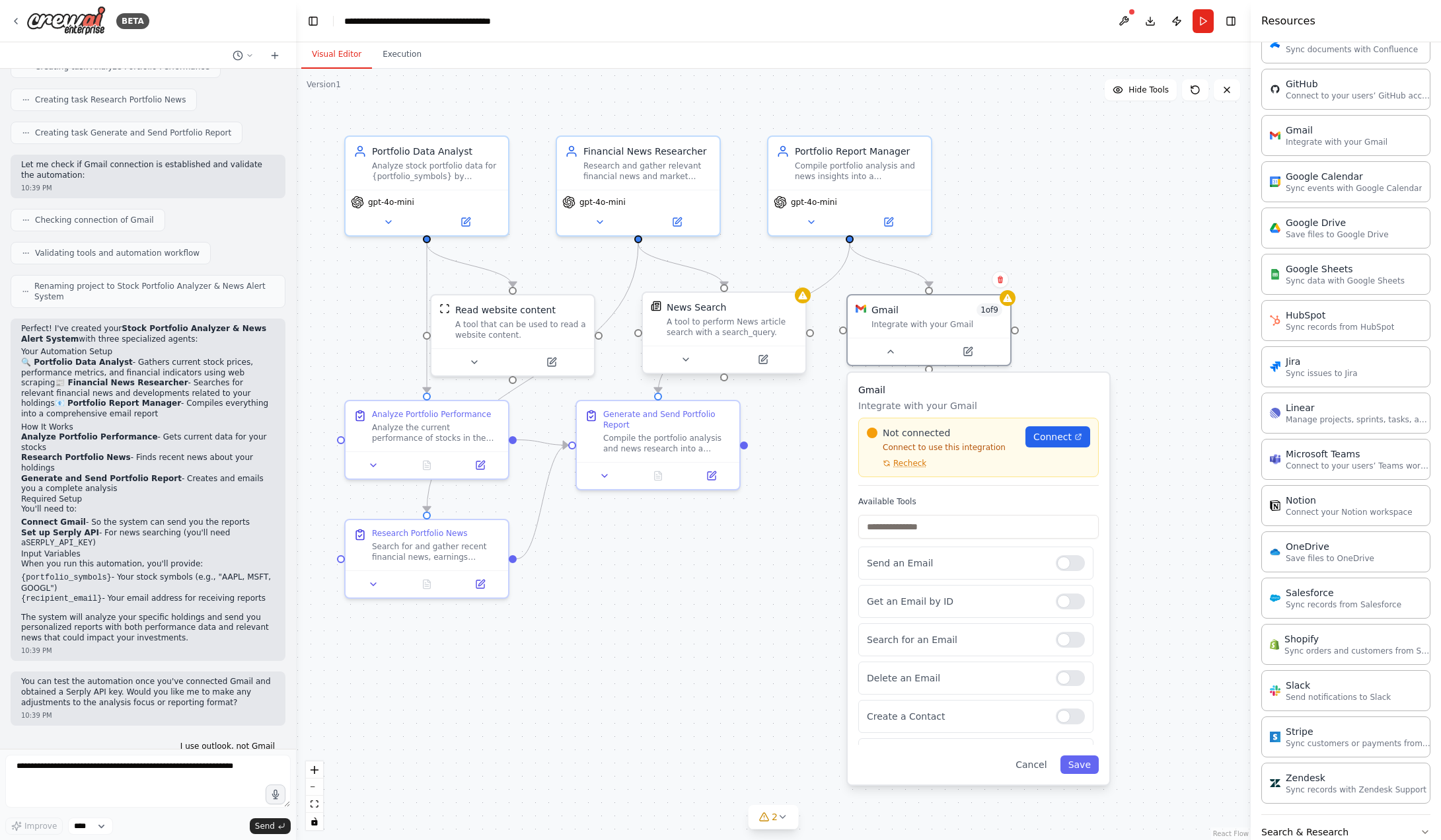
scroll to position [1054, 0]
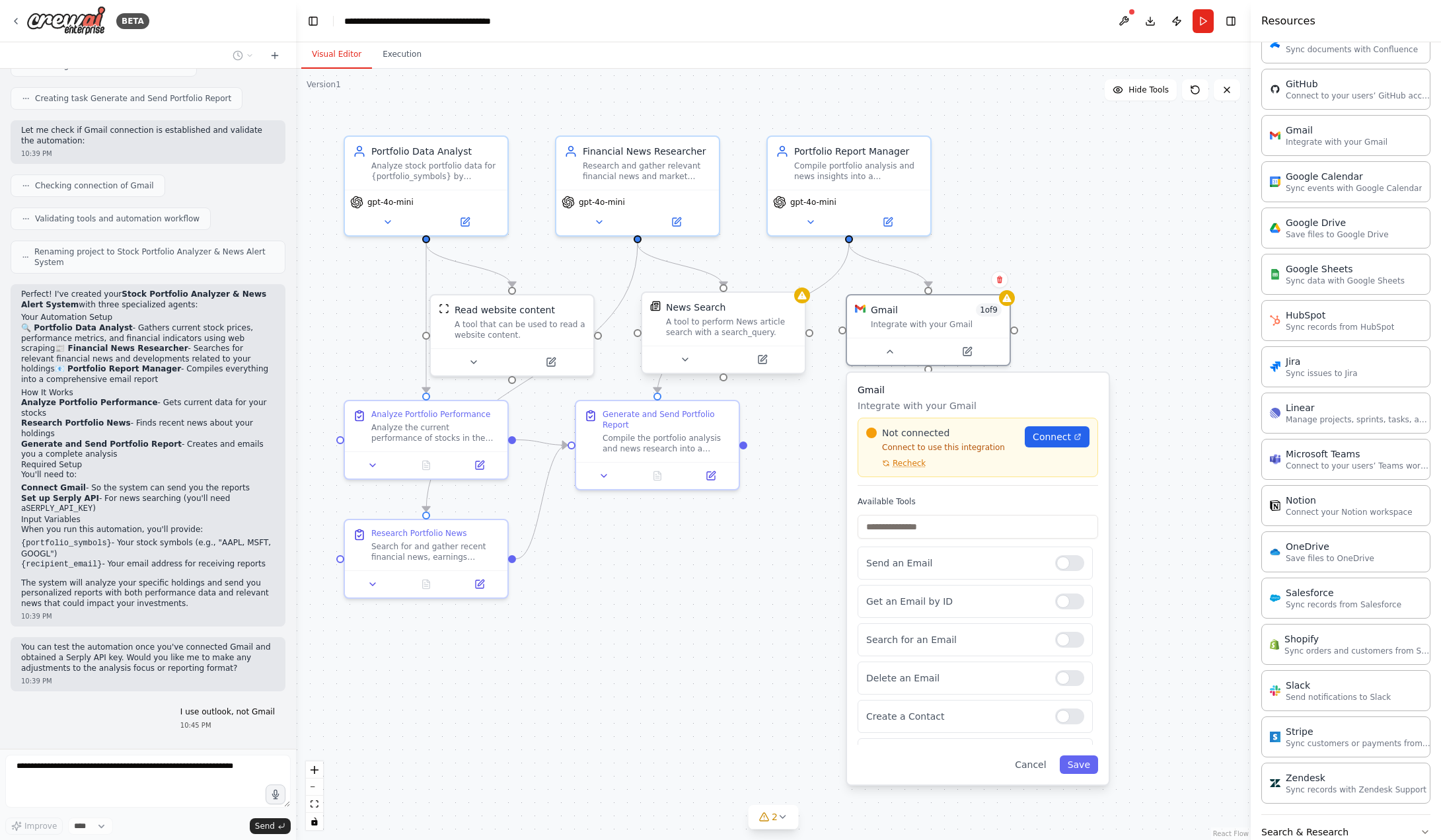
click at [811, 519] on div ".deletable-edge-delete-btn { width: 20px; height: 20px; border: 0px solid #ffff…" at bounding box center [773, 455] width 955 height 771
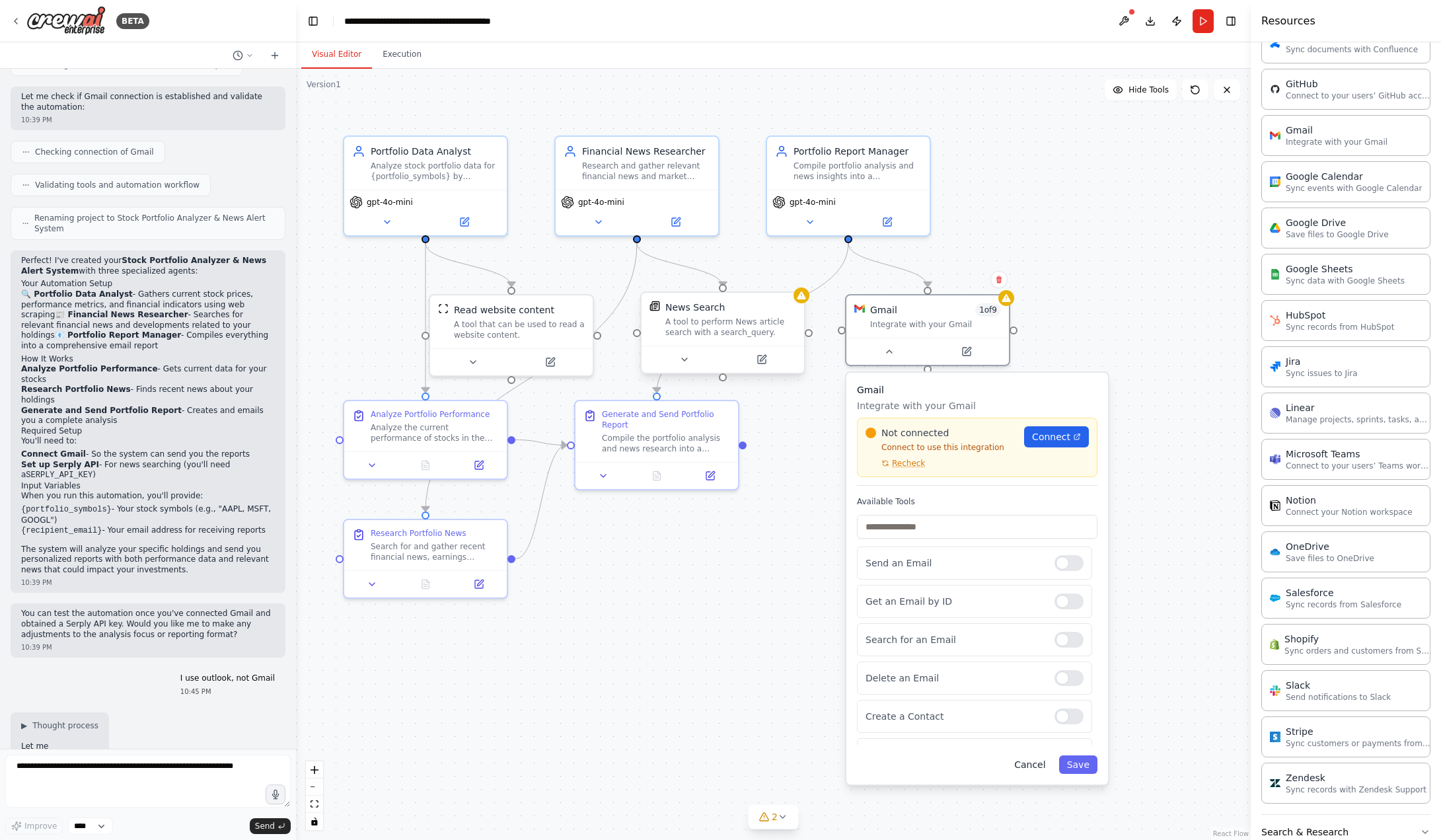
click at [1040, 770] on button "Cancel" at bounding box center [1030, 764] width 47 height 19
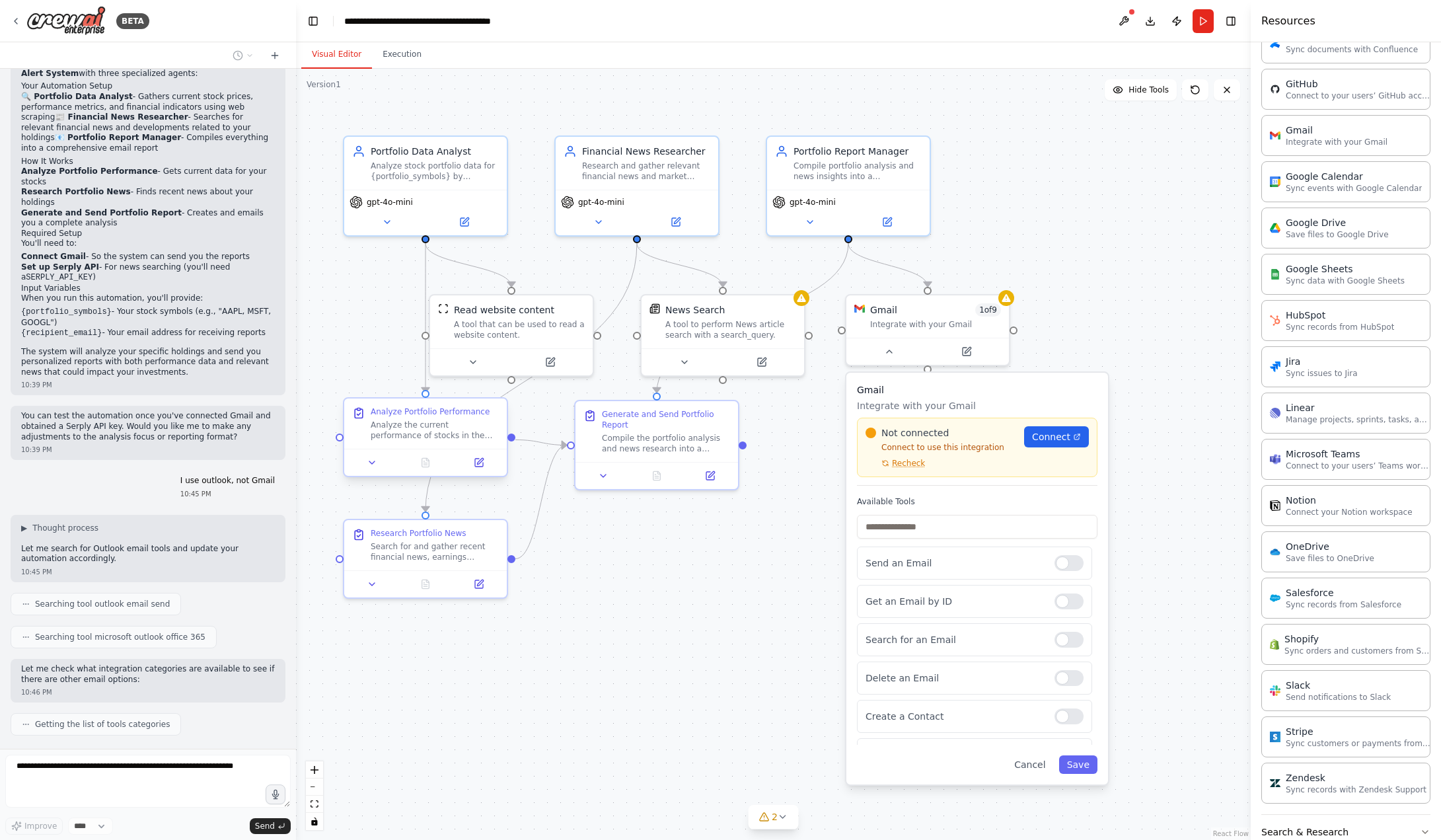
scroll to position [1318, 0]
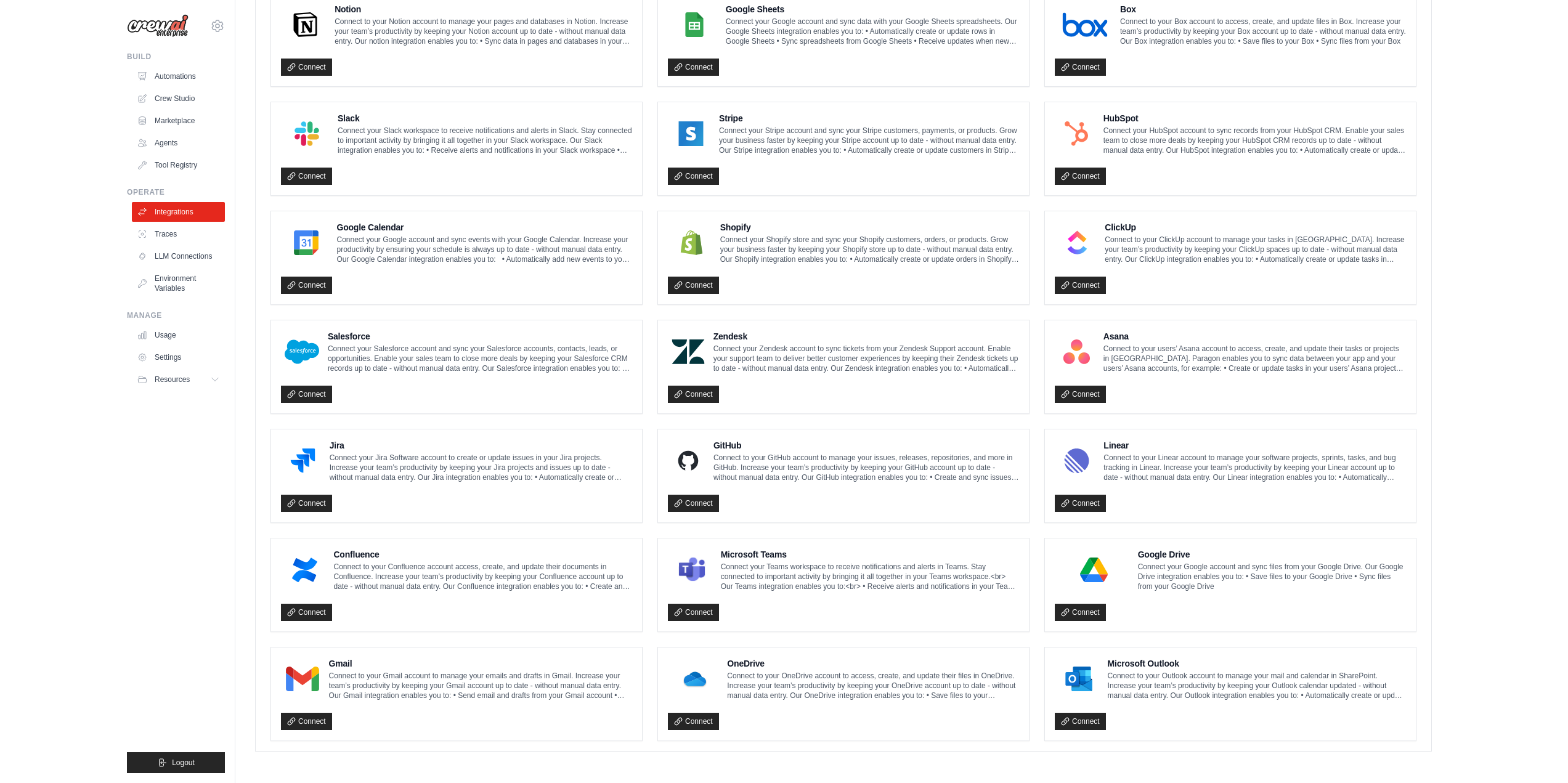
scroll to position [375, 0]
